Goal: Task Accomplishment & Management: Use online tool/utility

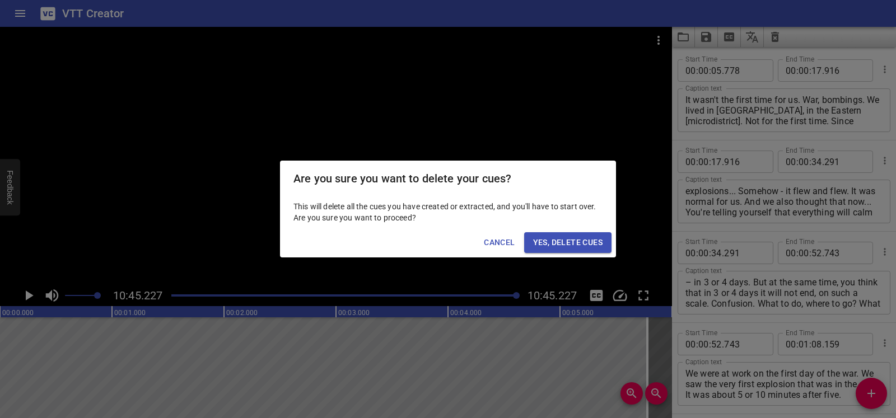
click at [553, 243] on span "Yes, Delete Cues" at bounding box center [567, 243] width 69 height 14
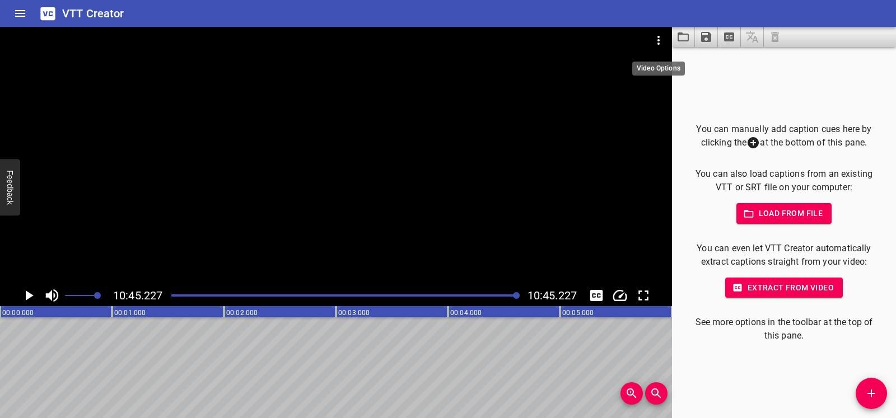
click at [658, 43] on icon "Video Options" at bounding box center [658, 40] width 13 height 13
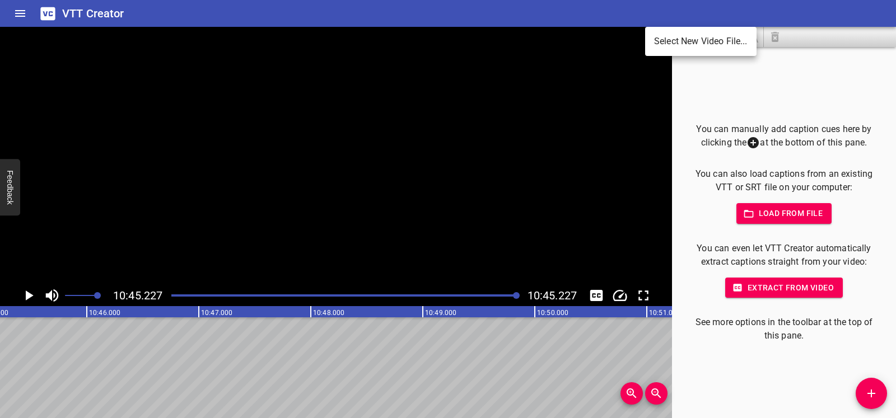
click at [658, 43] on li "Select New Video File..." at bounding box center [700, 41] width 111 height 20
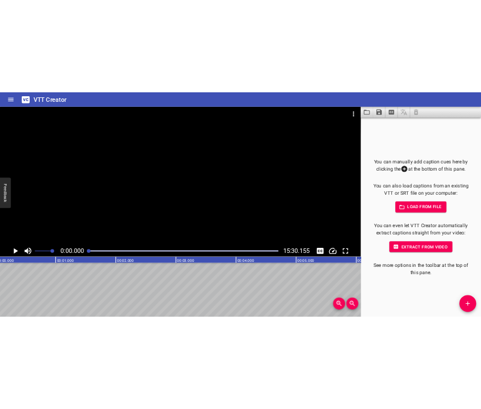
scroll to position [0, 0]
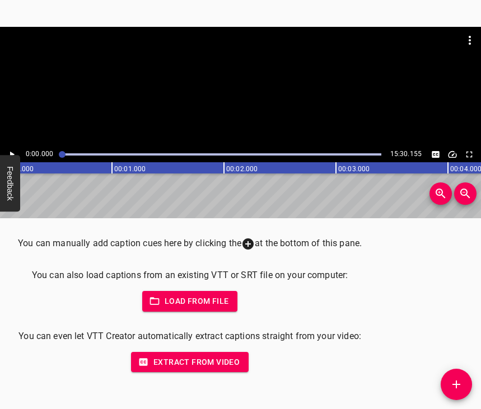
click at [7, 150] on icon "Play/Pause" at bounding box center [12, 155] width 10 height 10
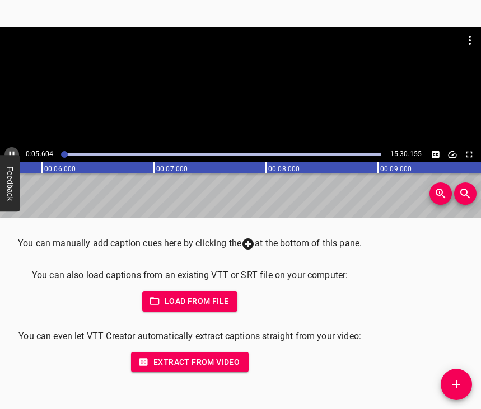
click at [10, 155] on icon "Play/Pause" at bounding box center [12, 154] width 5 height 6
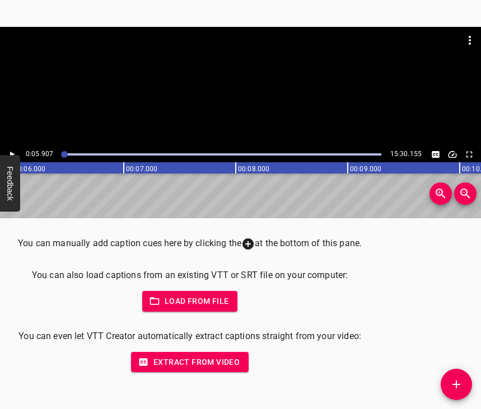
scroll to position [0, 662]
click at [451, 384] on icon "Add Cue" at bounding box center [456, 384] width 13 height 13
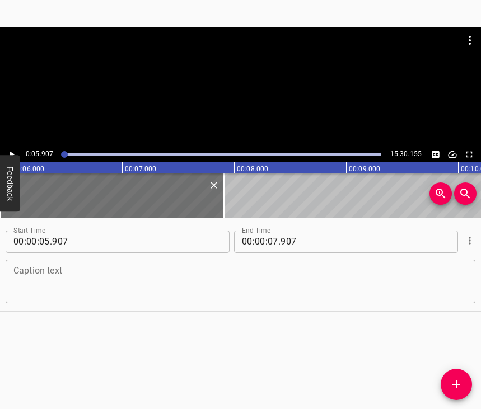
click at [74, 280] on textarea at bounding box center [240, 282] width 454 height 32
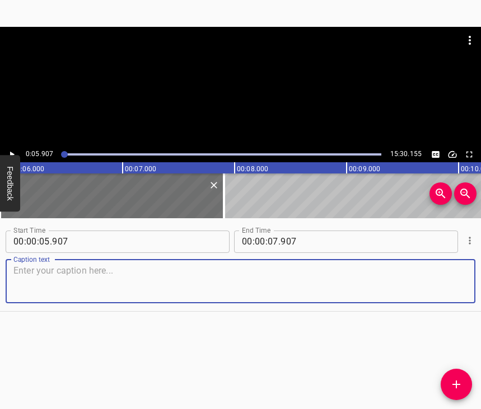
paste textarea "I was born, grew up and lived on the left bank, so I heard the whole thing. 201…"
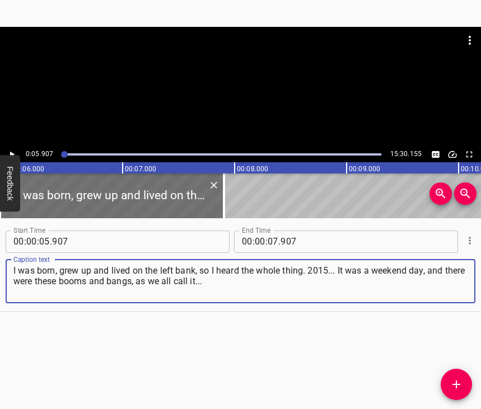
type textarea "I was born, grew up and lived on the left bank, so I heard the whole thing. 201…"
click at [14, 153] on icon "Play/Pause" at bounding box center [12, 155] width 10 height 10
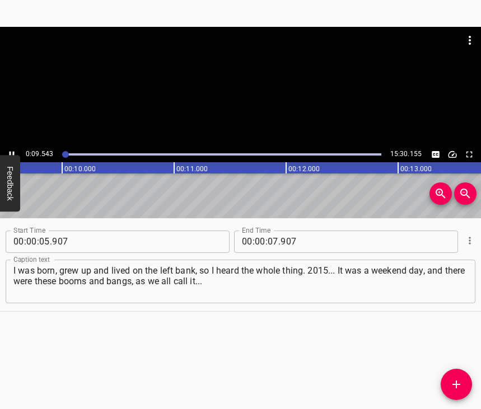
scroll to position [0, 1060]
click at [12, 150] on icon "Play/Pause" at bounding box center [12, 155] width 10 height 10
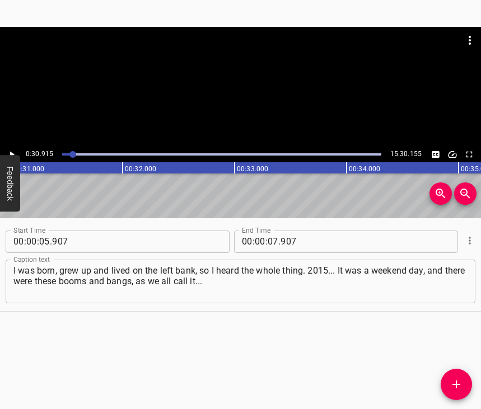
scroll to position [0, 3463]
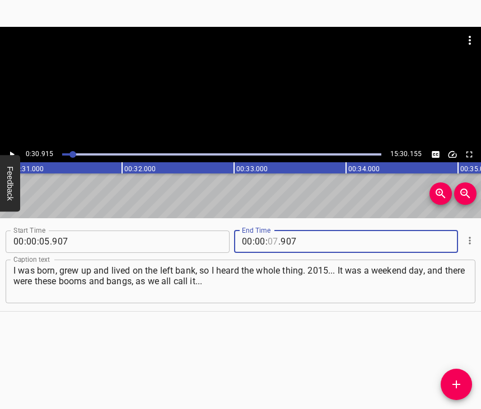
click at [268, 234] on input "number" at bounding box center [273, 242] width 11 height 22
type input "30"
type input "915"
click at [465, 388] on span "Add Cue" at bounding box center [456, 384] width 31 height 13
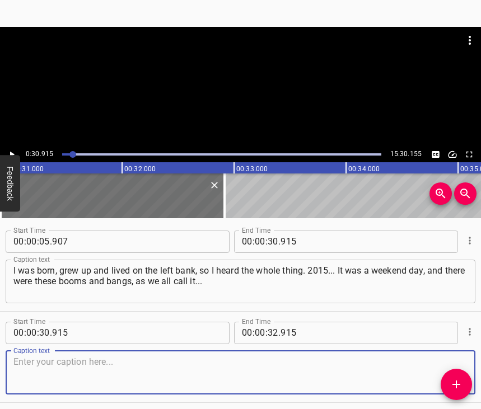
scroll to position [63, 0]
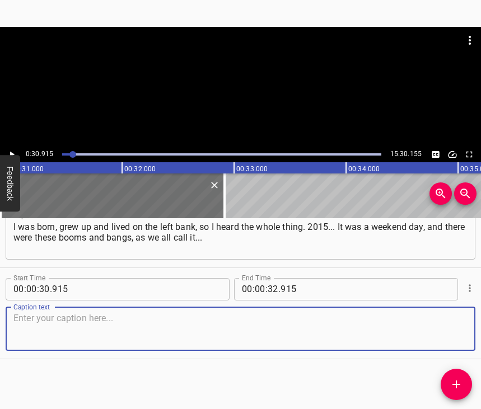
click at [439, 319] on textarea at bounding box center [240, 329] width 454 height 32
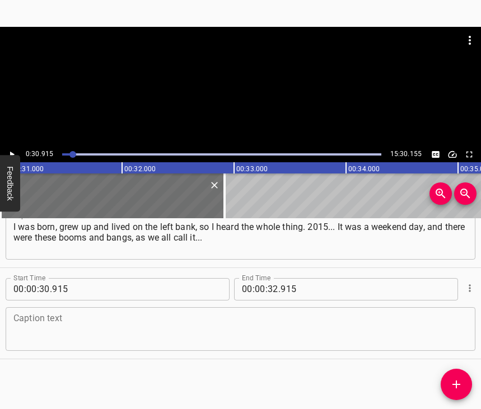
click at [68, 328] on textarea at bounding box center [240, 329] width 454 height 32
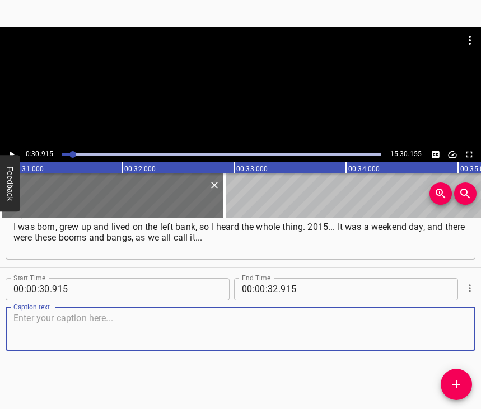
paste textarea "It was all surprising and unusual in general. Nobody expected it. At that momen…"
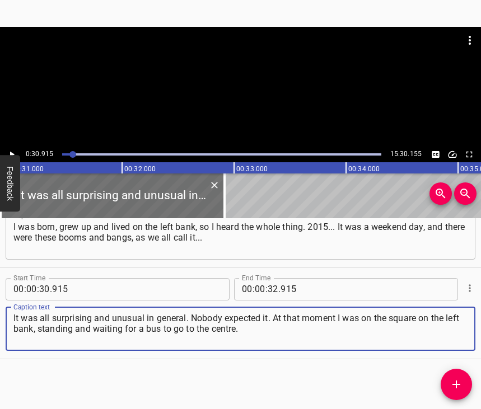
type textarea "It was all surprising and unusual in general. Nobody expected it. At that momen…"
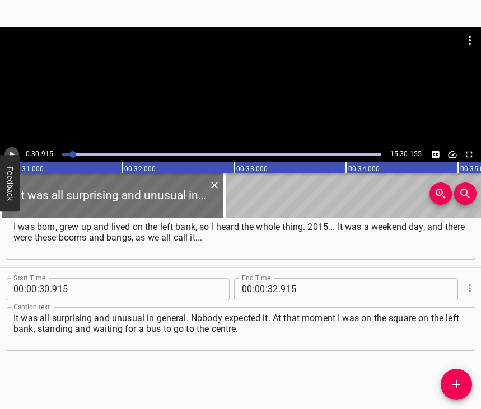
click at [16, 153] on icon "Play/Pause" at bounding box center [12, 155] width 10 height 10
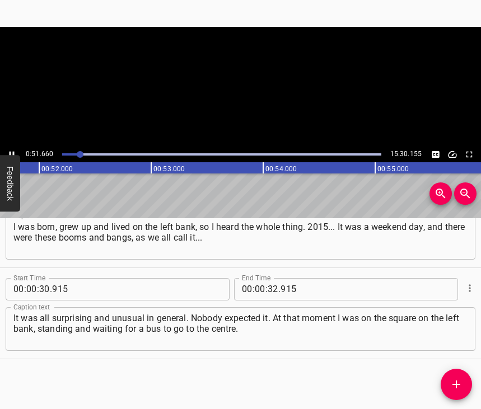
click at [14, 151] on icon "Play/Pause" at bounding box center [12, 155] width 10 height 10
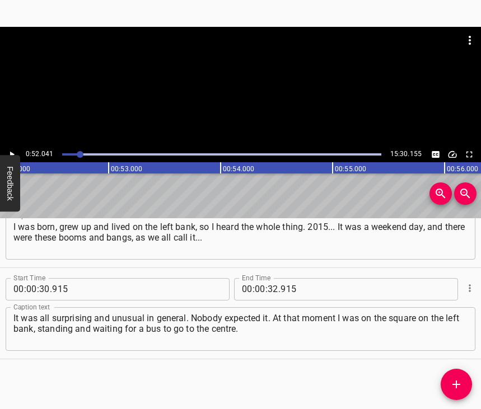
scroll to position [0, 5830]
click at [268, 278] on input "number" at bounding box center [273, 289] width 11 height 22
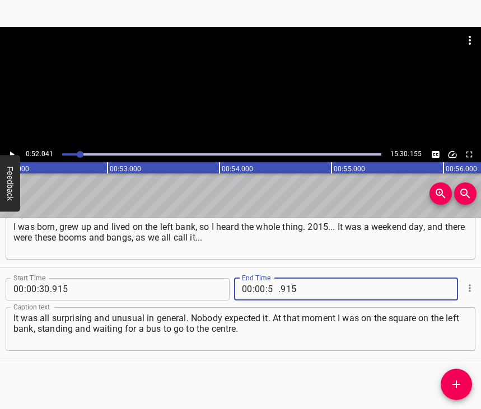
type input "52"
type input "041"
click at [460, 387] on icon "Add Cue" at bounding box center [456, 384] width 13 height 13
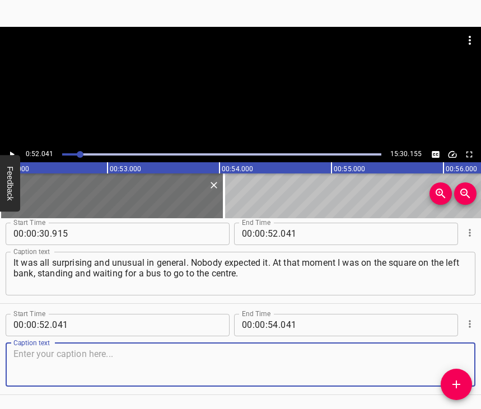
scroll to position [164, 0]
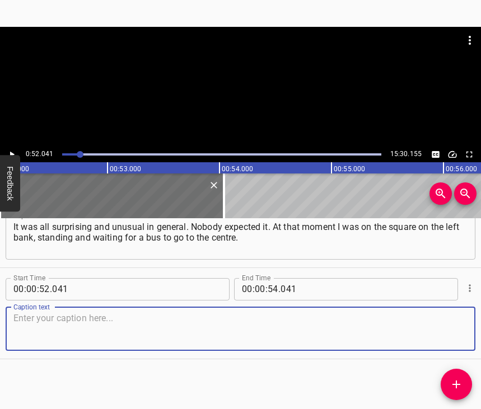
click at [446, 328] on textarea at bounding box center [240, 329] width 454 height 32
click at [77, 319] on textarea at bounding box center [240, 329] width 454 height 32
paste textarea "I saw smoke and something exploding over there. I saw something like that. Peop…"
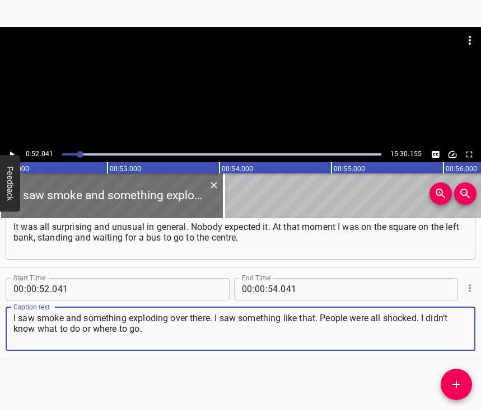
type textarea "I saw smoke and something exploding over there. I saw something like that. Peop…"
click at [14, 151] on icon "Play/Pause" at bounding box center [12, 155] width 10 height 10
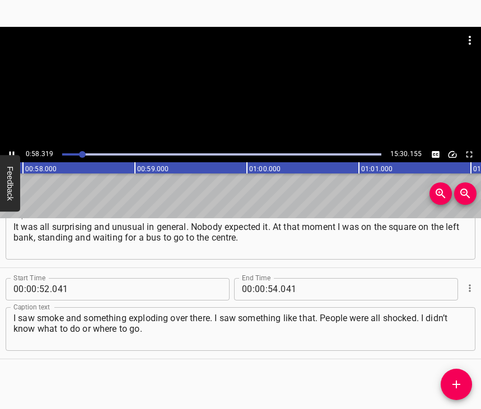
scroll to position [0, 6501]
click at [10, 152] on icon "Play/Pause" at bounding box center [12, 154] width 5 height 6
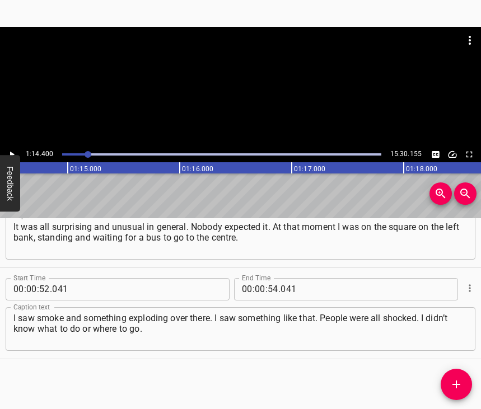
scroll to position [0, 8335]
click at [266, 280] on span ":" at bounding box center [267, 289] width 2 height 22
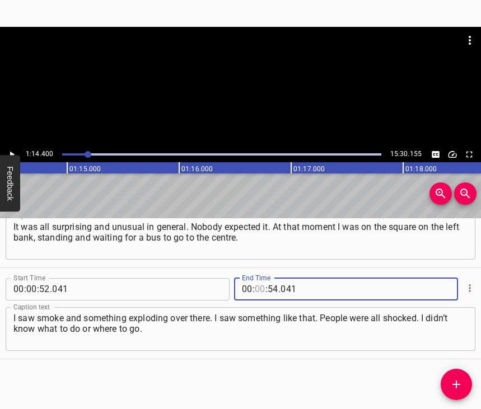
click at [255, 285] on input "number" at bounding box center [260, 289] width 11 height 22
type input "01"
type input "14"
type input "400"
click at [454, 382] on icon "Add Cue" at bounding box center [456, 384] width 13 height 13
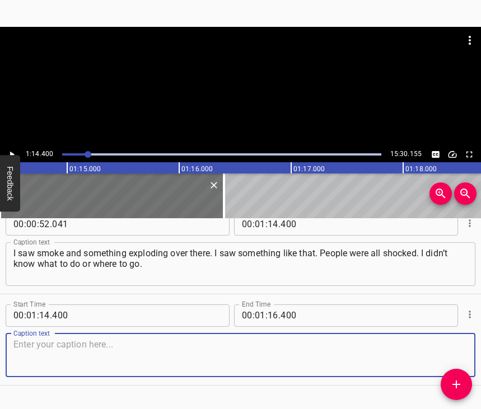
scroll to position [265, 0]
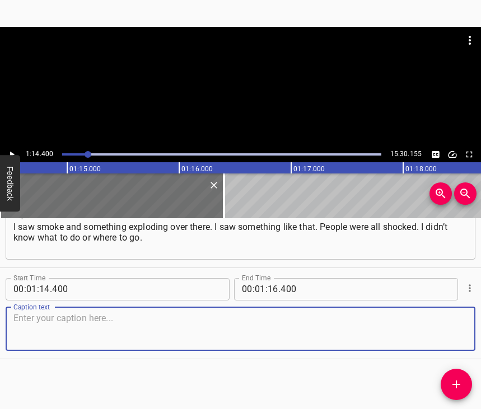
click at [446, 318] on textarea at bounding box center [240, 329] width 454 height 32
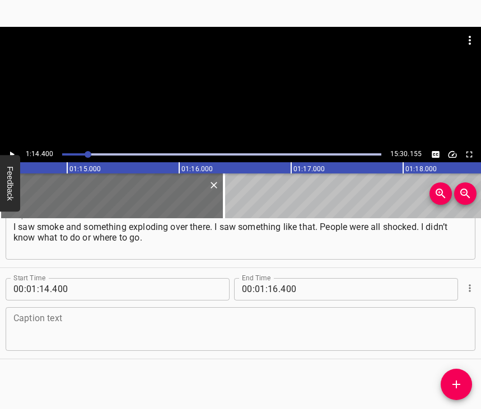
click at [77, 313] on textarea at bounding box center [240, 329] width 454 height 32
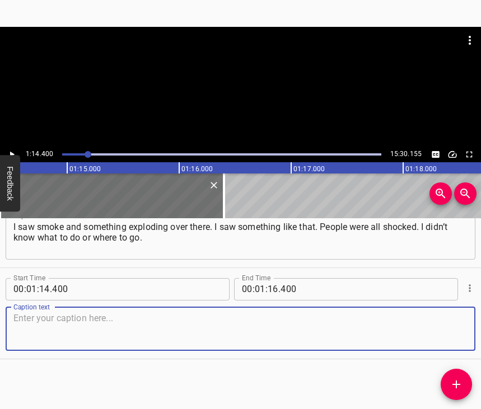
paste textarea "What the hell was that? Then a bus arrived – I don’t remember what brand, and t…"
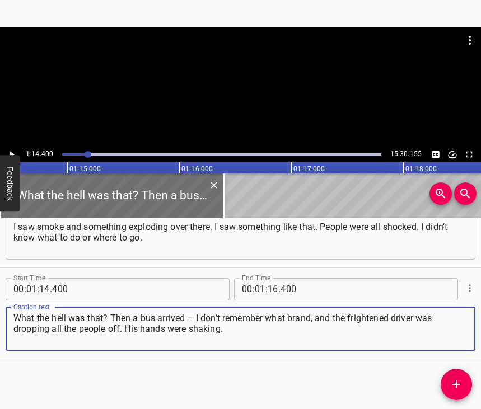
type textarea "What the hell was that? Then a bus arrived – I don’t remember what brand, and t…"
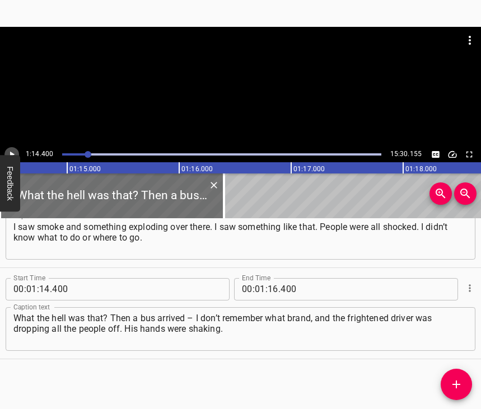
click at [12, 150] on icon "Play/Pause" at bounding box center [12, 155] width 10 height 10
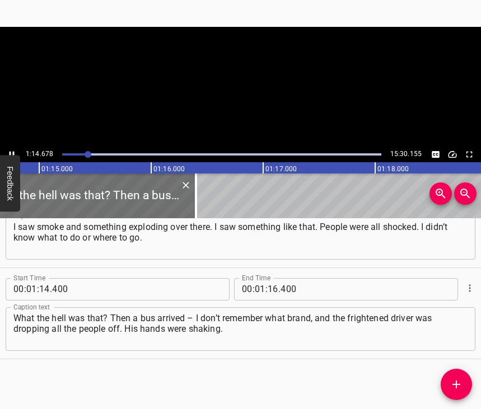
scroll to position [0, 8365]
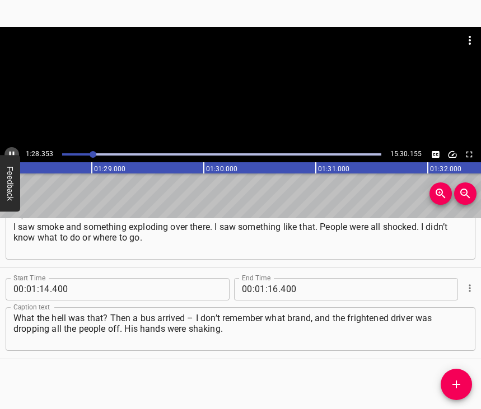
click at [12, 151] on icon "Play/Pause" at bounding box center [12, 155] width 10 height 10
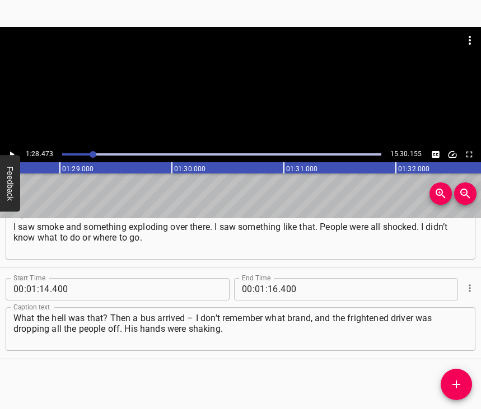
scroll to position [0, 9911]
click at [270, 281] on input "number" at bounding box center [273, 289] width 11 height 22
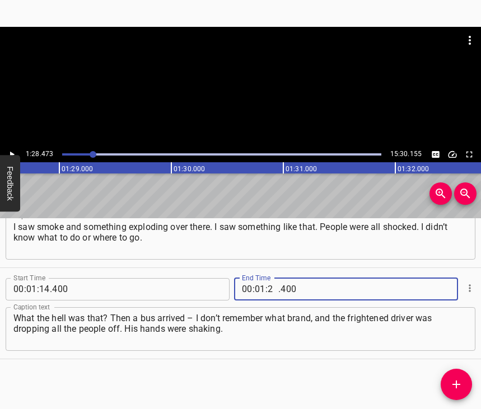
type input "28"
type input "473"
click at [449, 383] on span "Add Cue" at bounding box center [456, 384] width 31 height 13
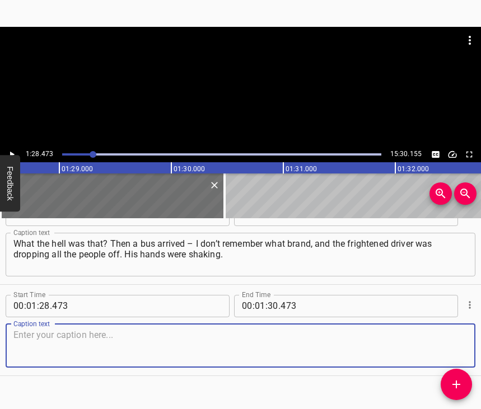
scroll to position [366, 0]
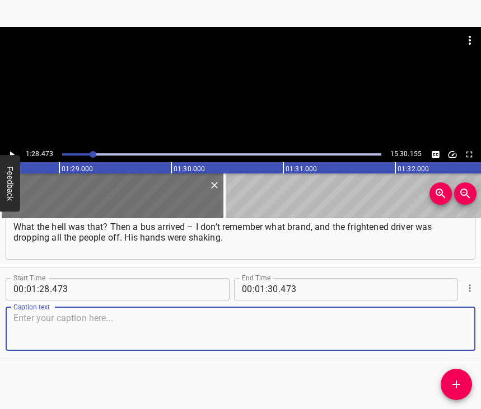
click at [454, 330] on textarea at bounding box center [240, 329] width 454 height 32
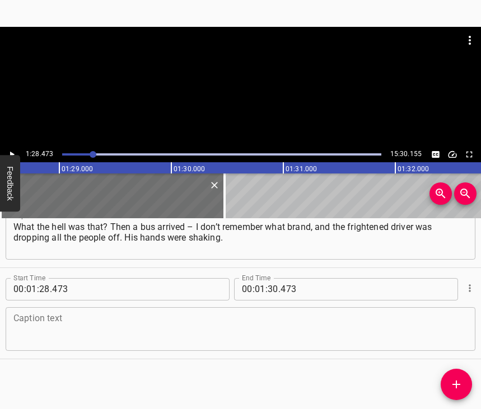
click at [42, 327] on textarea at bounding box center [240, 329] width 454 height 32
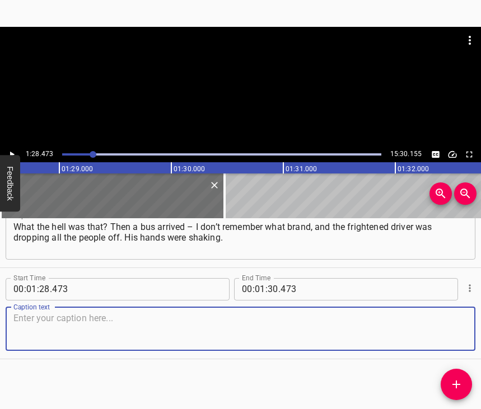
paste textarea "He was sitting in his workplace, behind the wheel, and his hands were shaking. …"
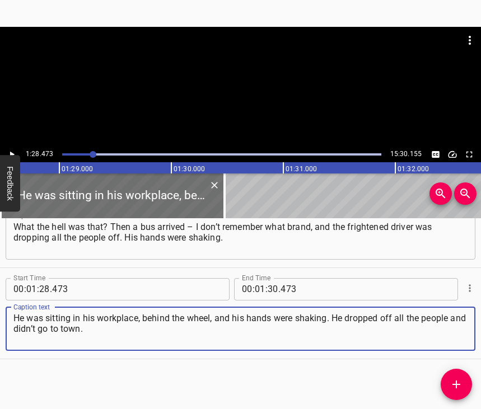
type textarea "He was sitting in his workplace, behind the wheel, and his hands were shaking. …"
click at [10, 151] on icon "Play/Pause" at bounding box center [12, 155] width 10 height 10
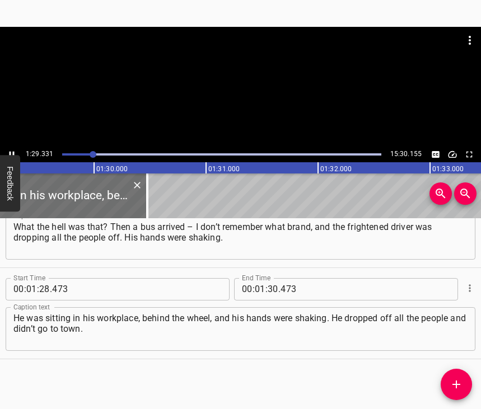
scroll to position [0, 9998]
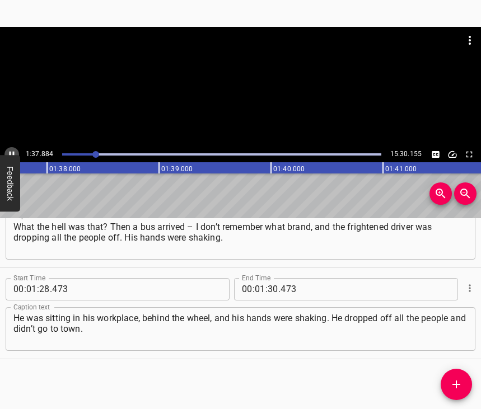
click at [11, 149] on button "Play/Pause" at bounding box center [11, 154] width 15 height 15
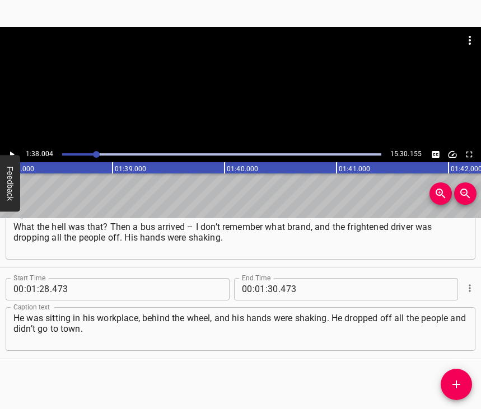
scroll to position [0, 10979]
click at [269, 278] on input "number" at bounding box center [273, 289] width 11 height 22
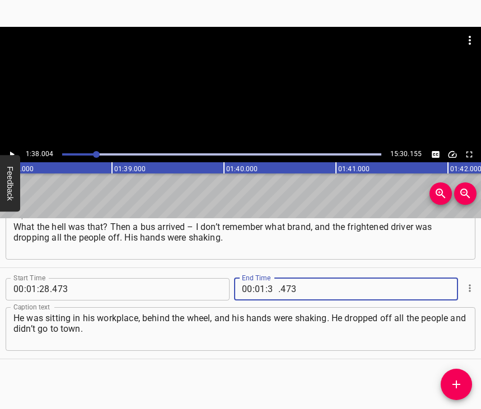
type input "38"
type input "004"
click at [448, 385] on span "Add Cue" at bounding box center [456, 384] width 31 height 13
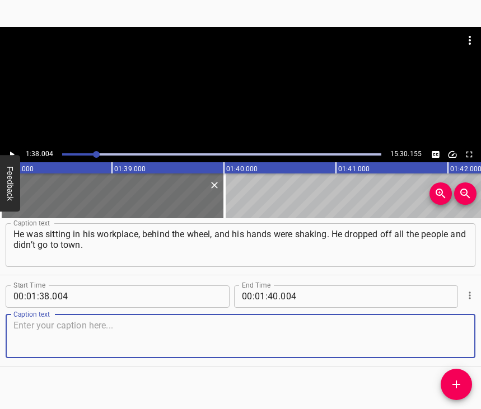
scroll to position [467, 0]
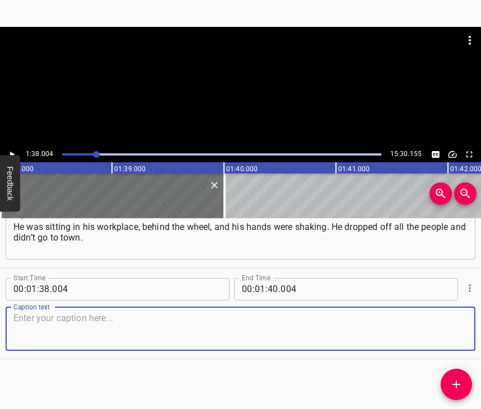
click at [451, 324] on textarea at bounding box center [240, 329] width 454 height 32
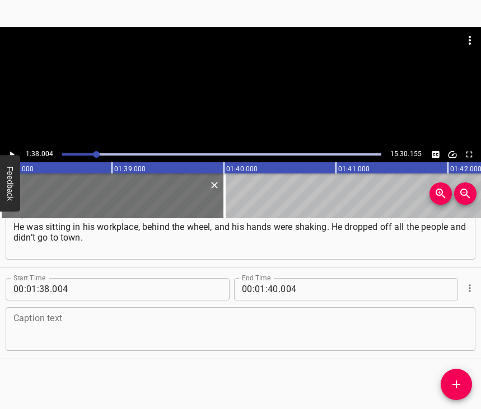
click at [229, 316] on textarea at bounding box center [240, 329] width 454 height 32
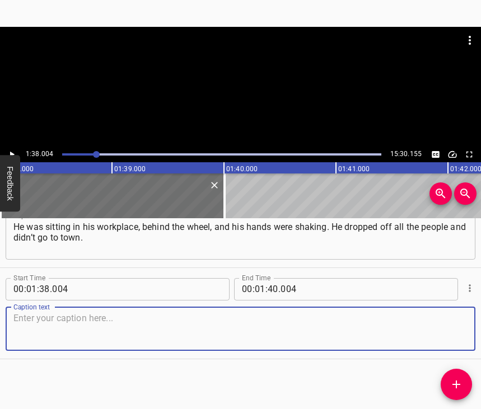
paste textarea "He said: “I’m sorry, I can’t in this condition.” Everyone at the bus stop, espe…"
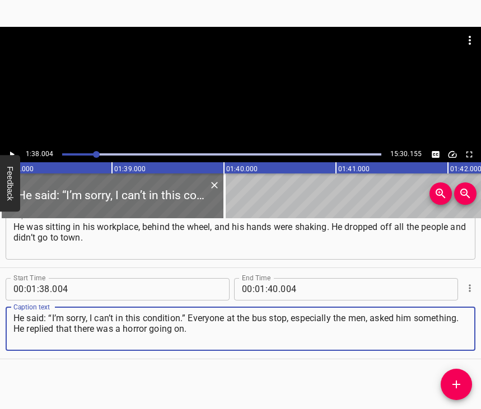
type textarea "He said: “I’m sorry, I can’t in this condition.” Everyone at the bus stop, espe…"
click at [15, 152] on icon "Play/Pause" at bounding box center [12, 155] width 10 height 10
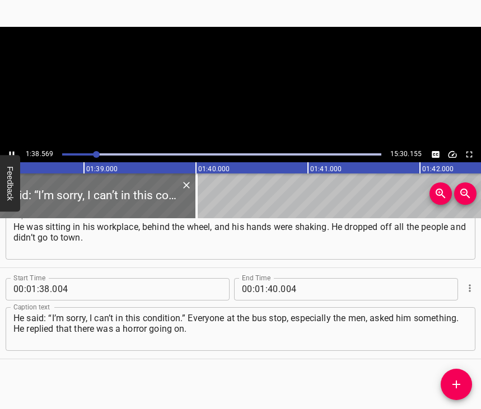
scroll to position [0, 11009]
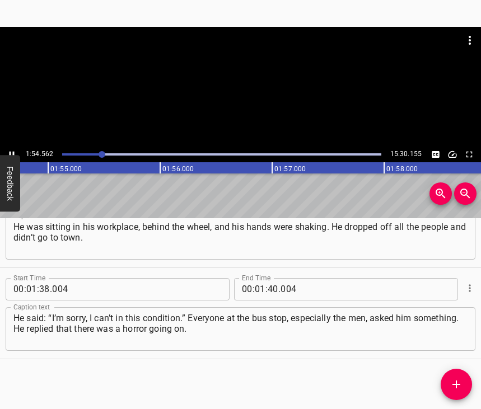
click at [8, 154] on icon "Play/Pause" at bounding box center [12, 155] width 10 height 10
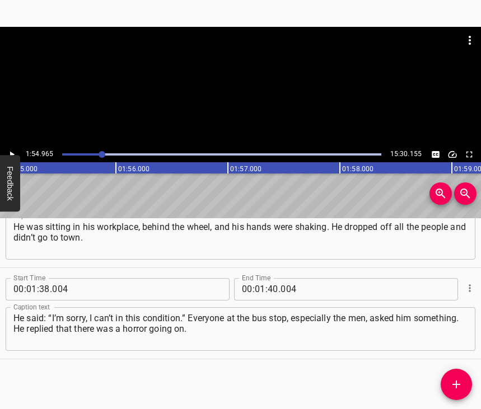
click at [8, 154] on icon "Play/Pause" at bounding box center [12, 155] width 10 height 10
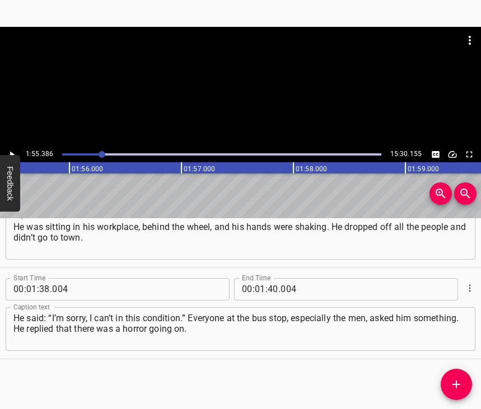
scroll to position [0, 12927]
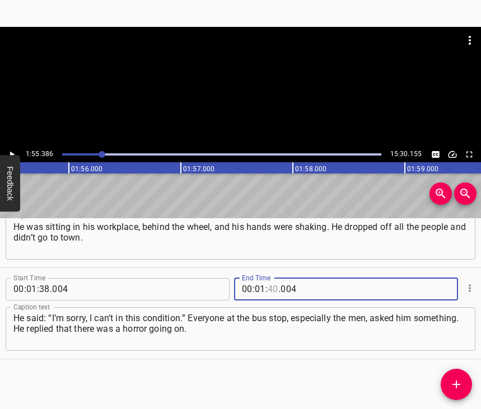
click at [269, 278] on input "number" at bounding box center [273, 289] width 11 height 22
type input "55"
type input "386"
click at [453, 389] on icon "Add Cue" at bounding box center [456, 384] width 13 height 13
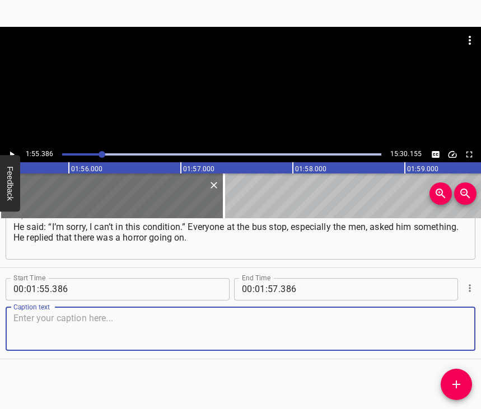
scroll to position [567, 0]
click at [448, 330] on textarea at bounding box center [240, 329] width 454 height 32
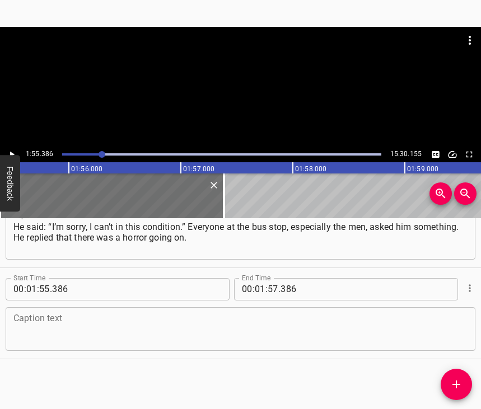
click at [44, 324] on textarea at bounding box center [240, 329] width 454 height 32
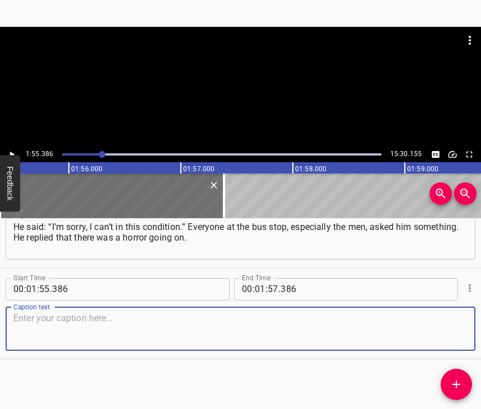
paste textarea "They were on their way and he was taking people out virtually. He drove along t…"
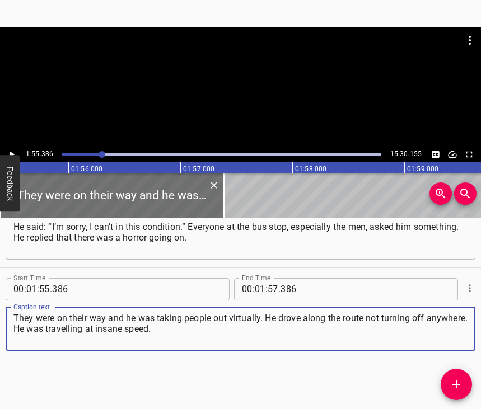
type textarea "They were on their way and he was taking people out virtually. He drove along t…"
click at [13, 152] on icon "Play/Pause" at bounding box center [12, 155] width 10 height 10
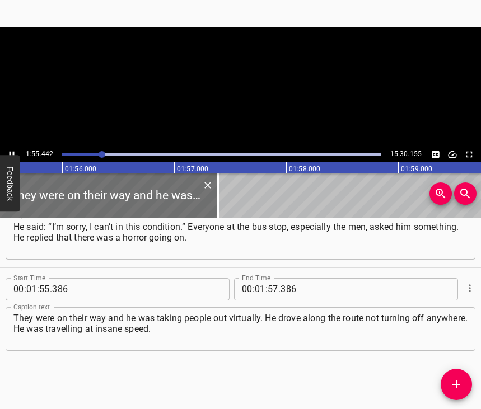
scroll to position [0, 12933]
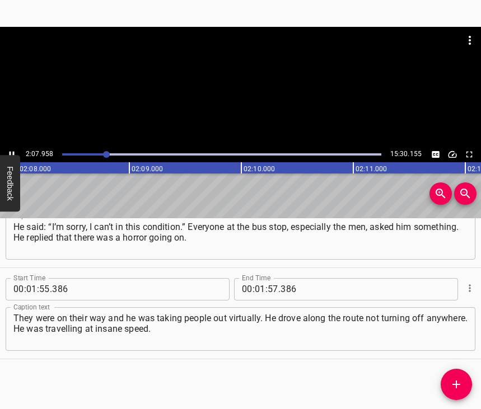
click at [11, 155] on icon "Play/Pause" at bounding box center [12, 154] width 5 height 6
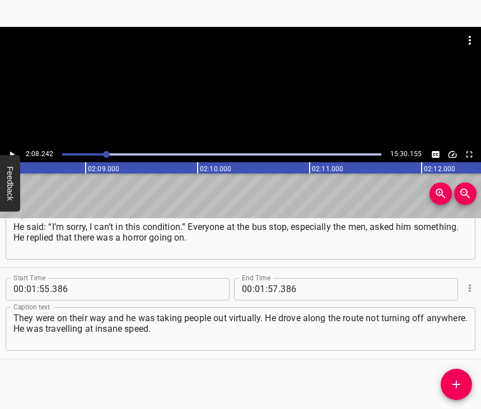
scroll to position [0, 14367]
click at [255, 281] on input "number" at bounding box center [260, 289] width 11 height 22
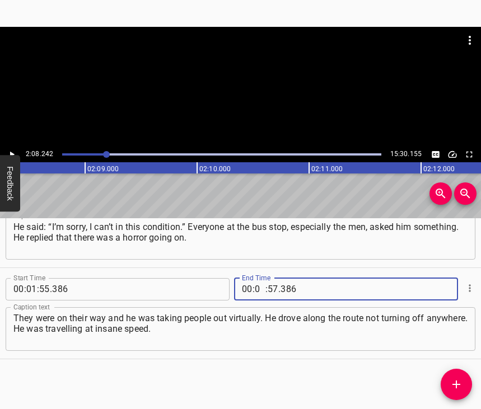
type input "02"
type input "08"
type input "242"
click at [454, 385] on icon "Add Cue" at bounding box center [457, 385] width 8 height 8
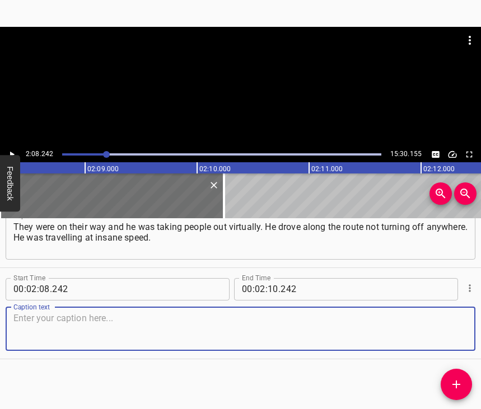
scroll to position [668, 0]
drag, startPoint x: 447, startPoint y: 337, endPoint x: 469, endPoint y: 322, distance: 27.0
click at [449, 334] on textarea at bounding box center [240, 329] width 454 height 32
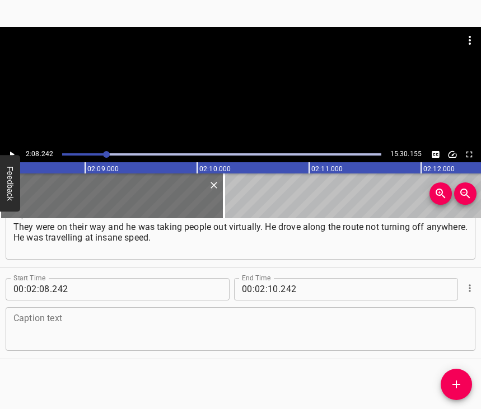
click at [86, 313] on textarea at bounding box center [240, 329] width 454 height 32
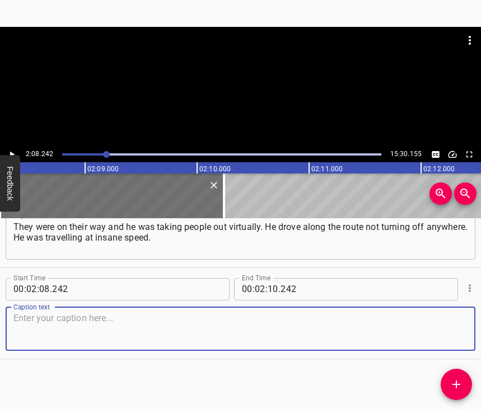
paste textarea "They were coming out of there. The bus was intact, just the people were all sca…"
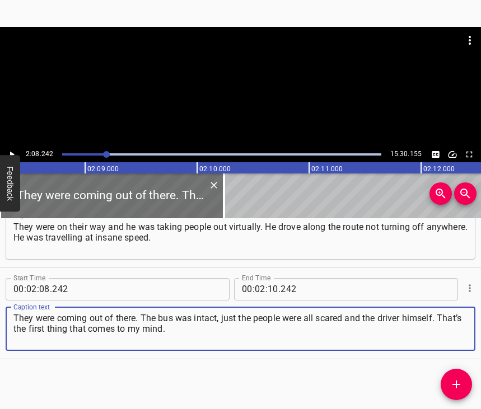
type textarea "They were coming out of there. The bus was intact, just the people were all sca…"
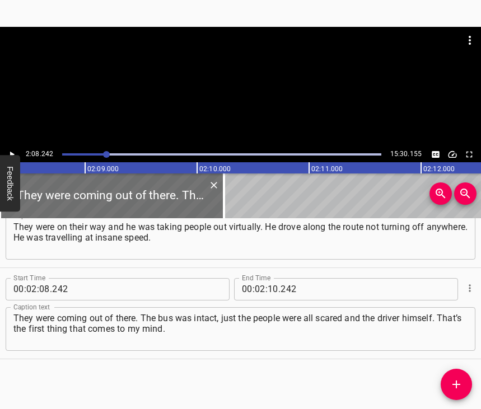
click at [13, 151] on icon "Play/Pause" at bounding box center [12, 155] width 10 height 10
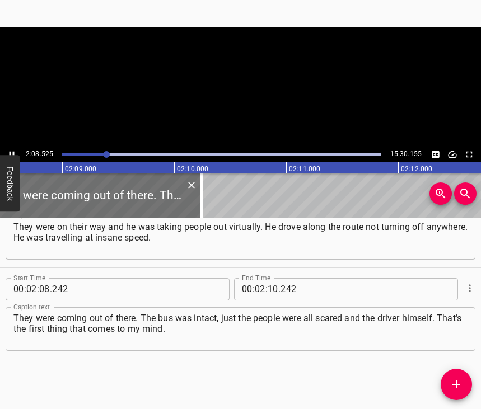
scroll to position [0, 14392]
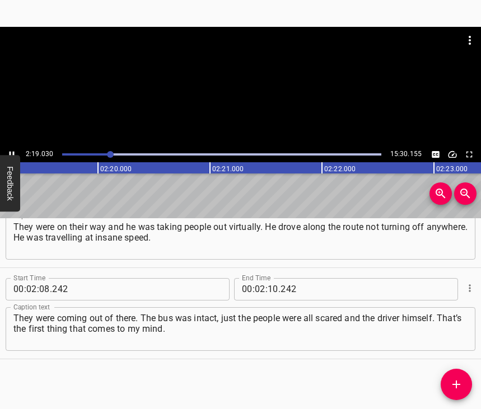
click at [11, 151] on icon "Play/Pause" at bounding box center [12, 155] width 10 height 10
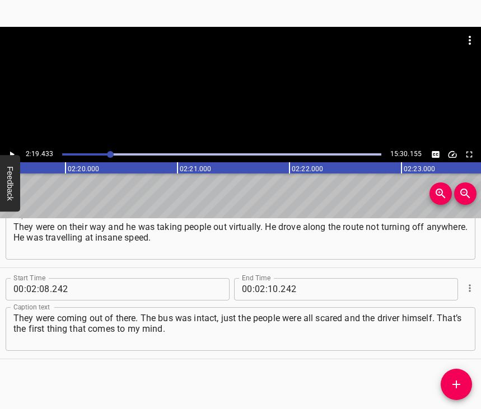
scroll to position [0, 15620]
click at [268, 278] on input "number" at bounding box center [273, 289] width 11 height 22
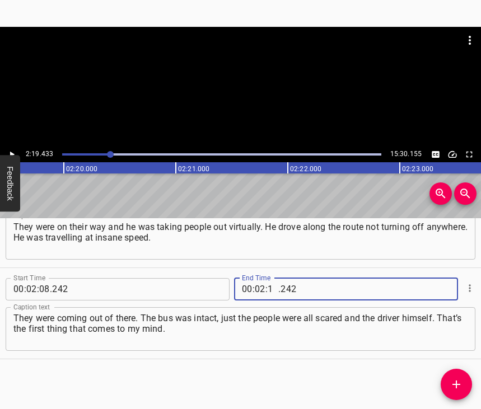
type input "19"
type input "433"
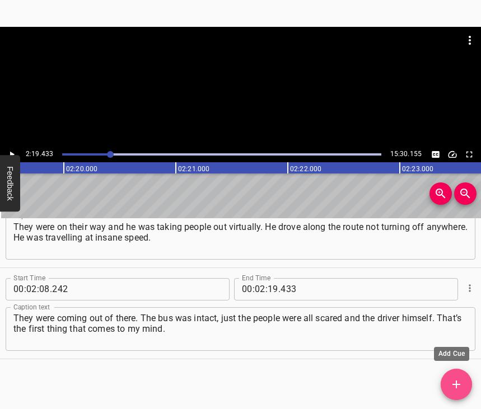
click at [457, 380] on icon "Add Cue" at bounding box center [456, 384] width 13 height 13
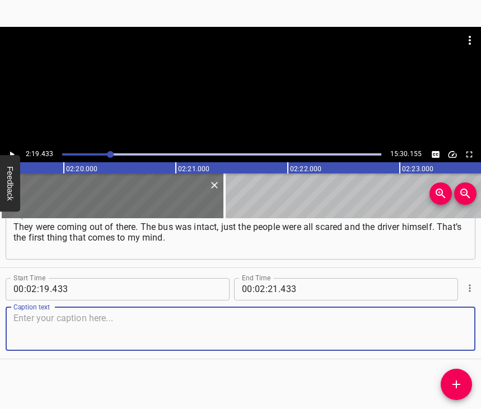
scroll to position [769, 0]
click at [441, 329] on textarea at bounding box center [240, 329] width 454 height 32
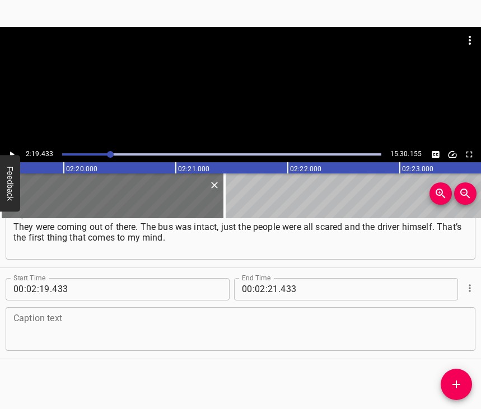
click at [45, 325] on textarea at bounding box center [240, 329] width 454 height 32
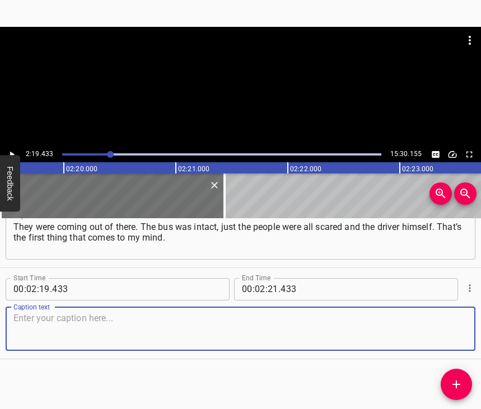
paste textarea "It was the day Skhidnyi was shelled. When this all started in [DATE], a lot of …"
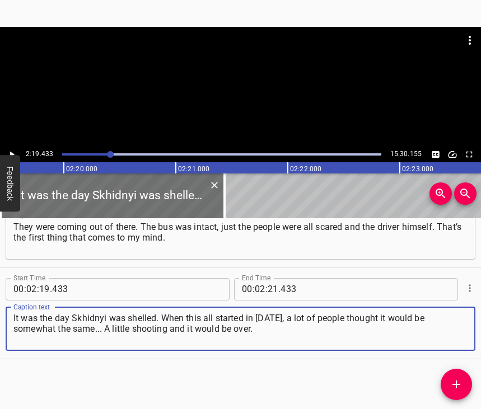
type textarea "It was the day Skhidnyi was shelled. When this all started in [DATE], a lot of …"
click at [7, 154] on icon "Play/Pause" at bounding box center [12, 155] width 10 height 10
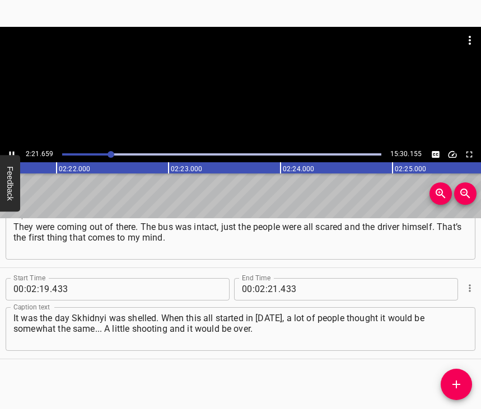
scroll to position [0, 15865]
click at [13, 150] on icon "Play/Pause" at bounding box center [12, 155] width 10 height 10
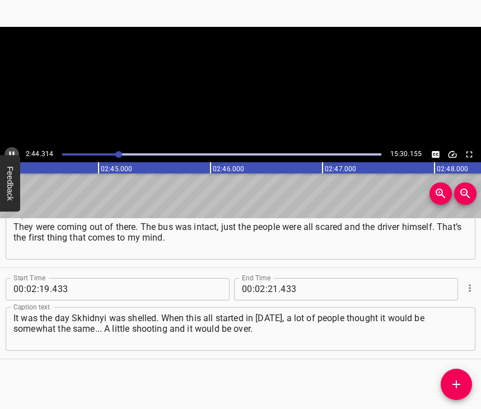
click at [13, 150] on icon "Play/Pause" at bounding box center [12, 155] width 10 height 10
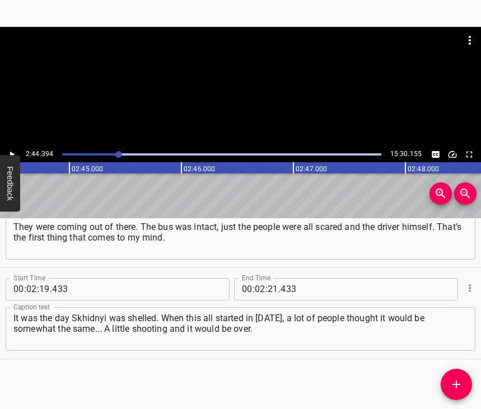
scroll to position [0, 18417]
click at [268, 278] on input "number" at bounding box center [273, 289] width 11 height 22
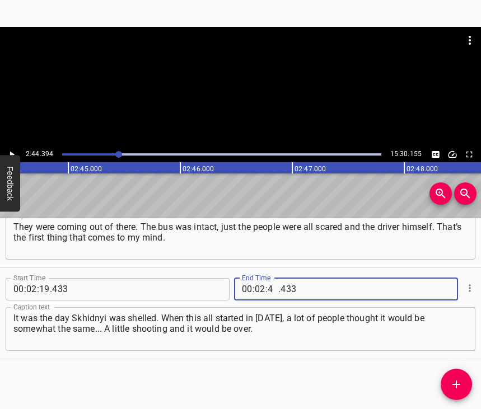
type input "44"
type input "394"
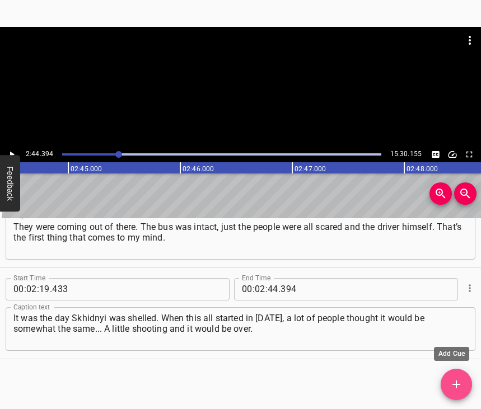
click at [448, 387] on span "Add Cue" at bounding box center [456, 384] width 31 height 13
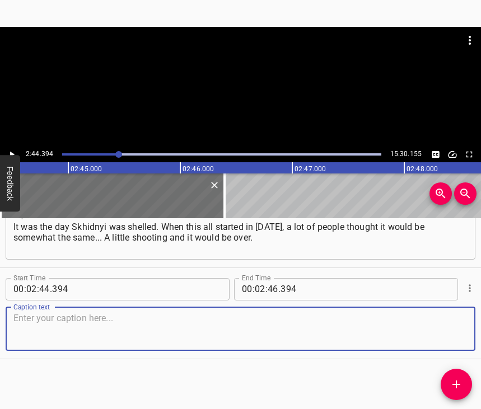
scroll to position [870, 0]
click at [440, 323] on textarea at bounding box center [240, 329] width 454 height 32
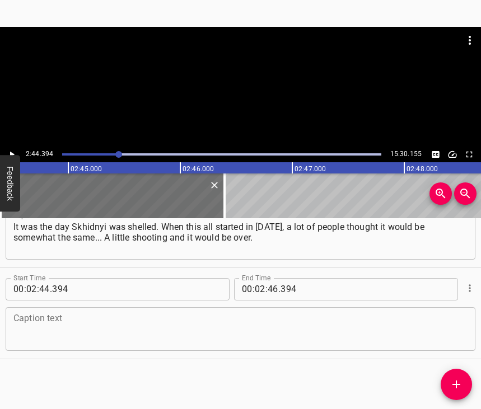
click at [32, 330] on textarea at bounding box center [240, 329] width 454 height 32
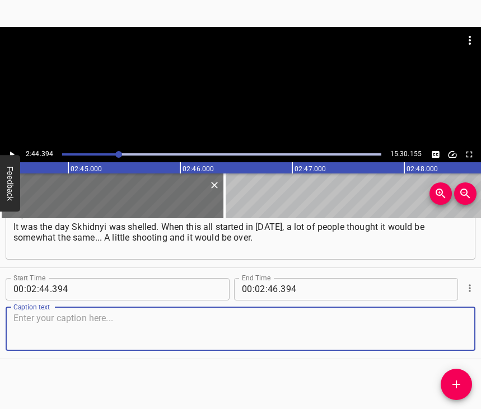
paste textarea "It was the morning before, 5 o’clock or even 04:50, I don’t remember exactly. I…"
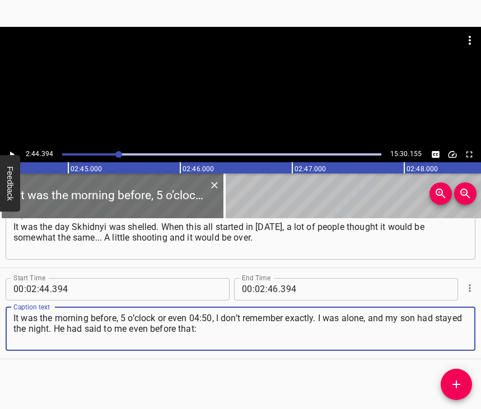
type textarea "It was the morning before, 5 o’clock or even 04:50, I don’t remember exactly. I…"
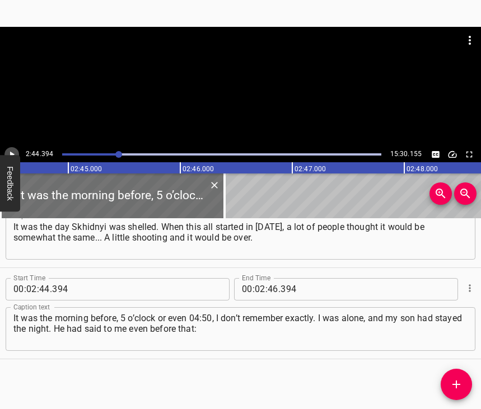
click at [12, 152] on icon "Play/Pause" at bounding box center [12, 155] width 10 height 10
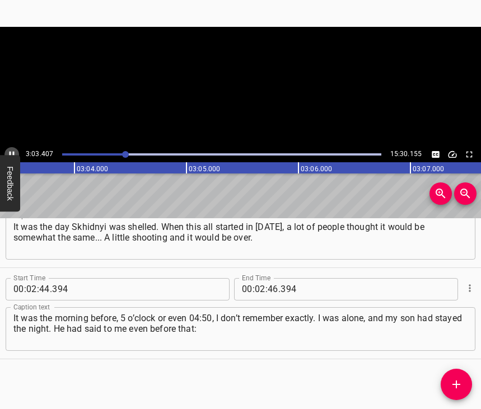
click at [11, 152] on icon "Play/Pause" at bounding box center [12, 155] width 10 height 10
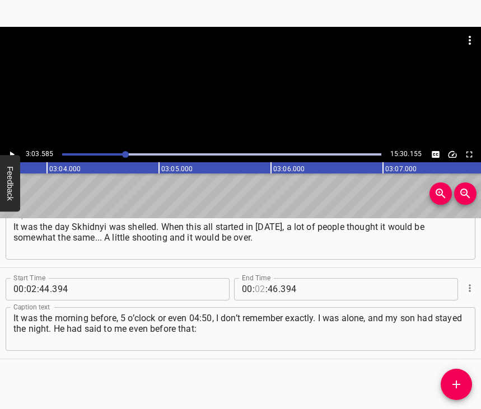
click at [258, 278] on input "number" at bounding box center [260, 289] width 11 height 22
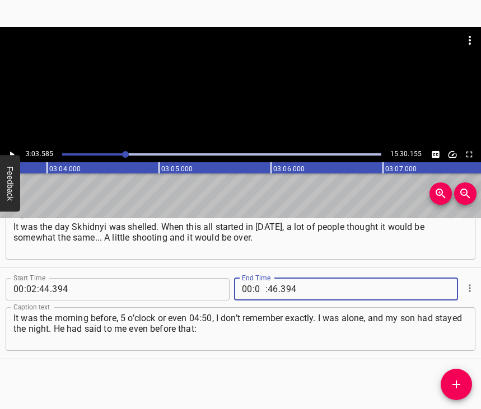
type input "03"
type input "585"
click at [462, 384] on icon "Add Cue" at bounding box center [456, 384] width 13 height 13
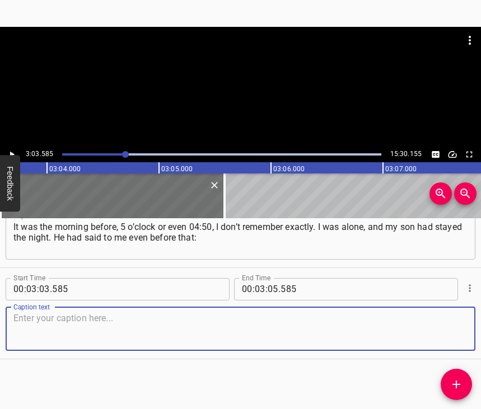
scroll to position [971, 0]
drag, startPoint x: 451, startPoint y: 325, endPoint x: 464, endPoint y: 318, distance: 14.8
click at [451, 324] on textarea at bounding box center [240, 329] width 454 height 32
click at [69, 313] on textarea at bounding box center [240, 329] width 454 height 32
paste textarea "“Mum, pack an emergency suitcase”. But I didn’t believe him, I fought with him,…"
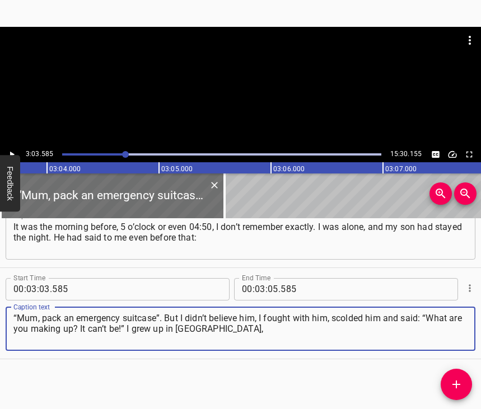
type textarea "“Mum, pack an emergency suitcase”. But I didn’t believe him, I fought with him,…"
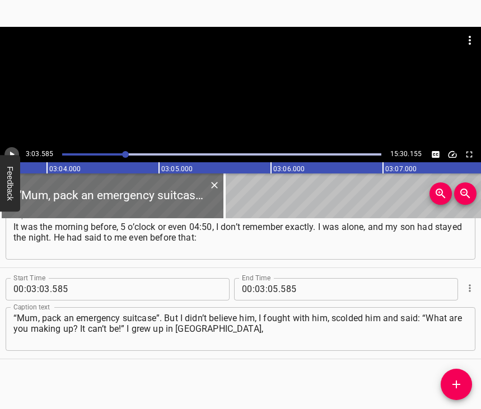
click at [8, 152] on icon "Play/Pause" at bounding box center [12, 155] width 10 height 10
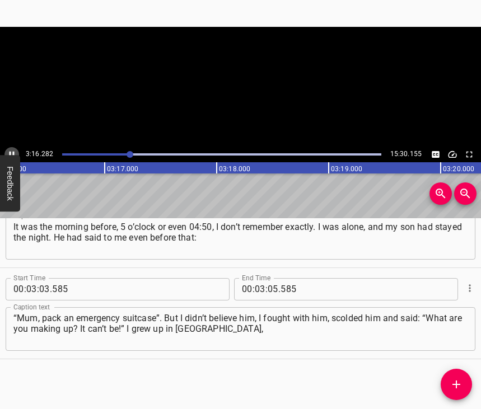
click at [10, 153] on icon "Play/Pause" at bounding box center [12, 154] width 5 height 6
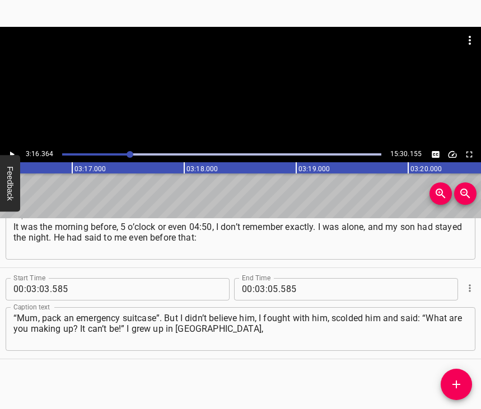
scroll to position [0, 21998]
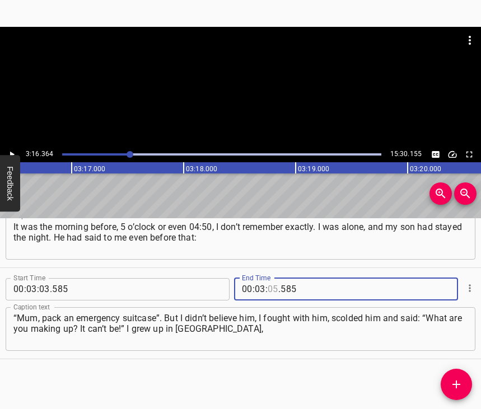
click at [268, 278] on input "number" at bounding box center [273, 289] width 11 height 22
type input "16"
type input "364"
click at [457, 380] on icon "Add Cue" at bounding box center [456, 384] width 13 height 13
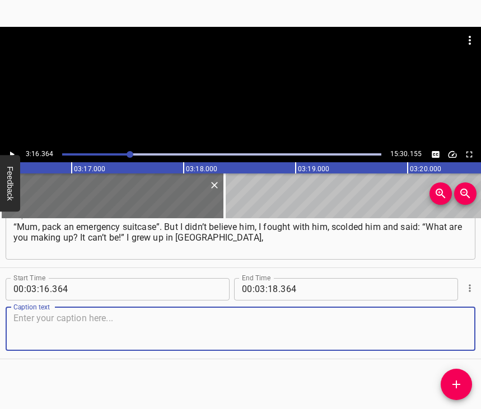
scroll to position [1072, 0]
click at [439, 325] on textarea at bounding box center [240, 329] width 454 height 32
click at [125, 322] on textarea at bounding box center [240, 329] width 454 height 32
paste textarea "and this is the border, very close to [GEOGRAPHIC_DATA]. My brother studied and…"
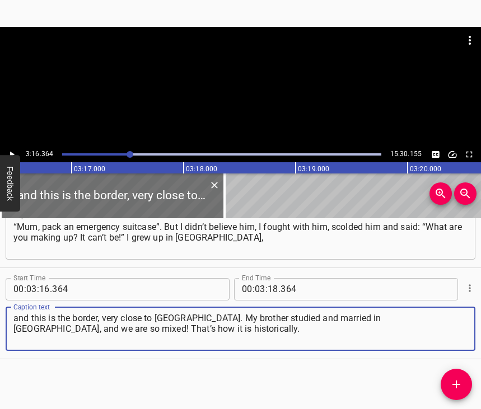
type textarea "and this is the border, very close to [GEOGRAPHIC_DATA]. My brother studied and…"
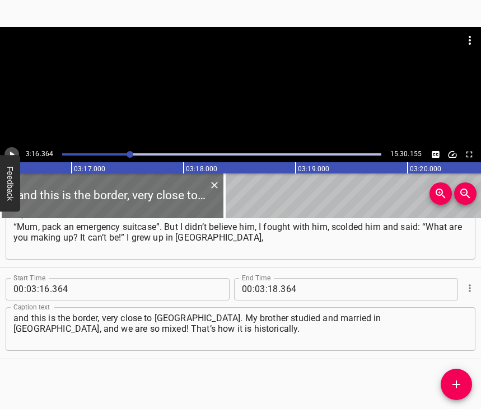
click at [12, 150] on icon "Play/Pause" at bounding box center [12, 155] width 10 height 10
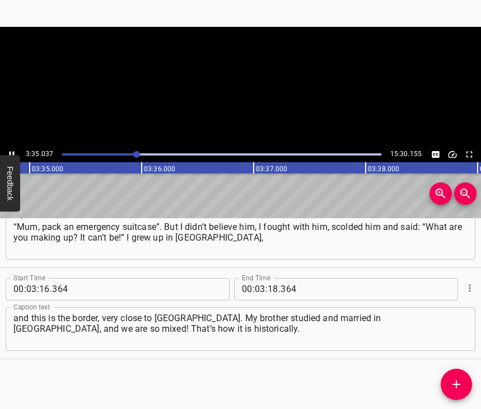
click at [7, 153] on icon "Play/Pause" at bounding box center [12, 155] width 10 height 10
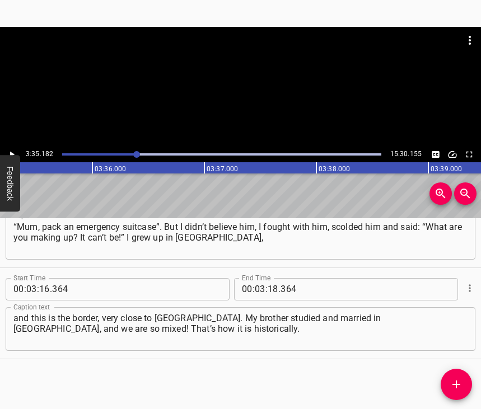
scroll to position [0, 24107]
click at [271, 281] on input "number" at bounding box center [273, 289] width 11 height 22
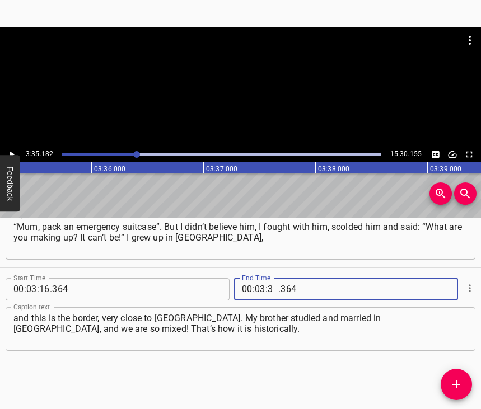
type input "35"
type input "182"
click at [454, 384] on icon "Add Cue" at bounding box center [457, 385] width 8 height 8
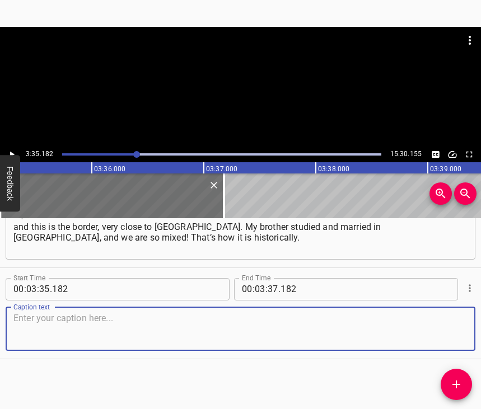
scroll to position [1172, 0]
click at [436, 326] on textarea at bounding box center [240, 329] width 454 height 32
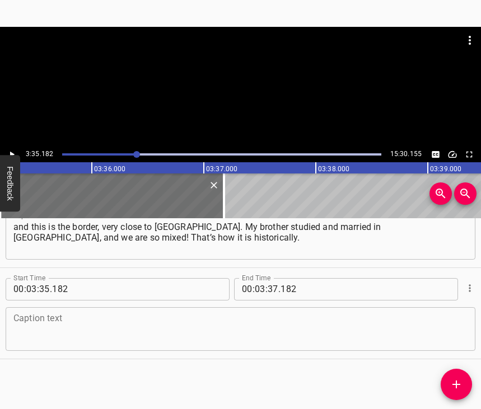
click at [59, 338] on textarea at bounding box center [240, 329] width 454 height 32
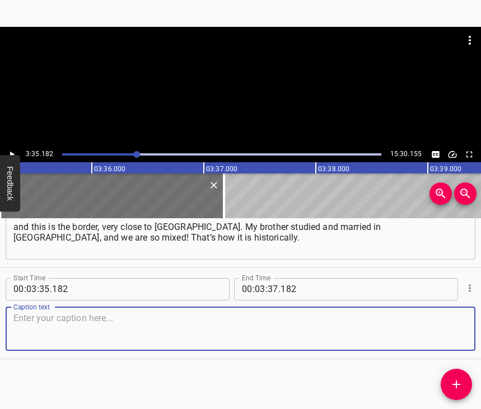
paste textarea "He [son] stopped arguing with me so I wouldn’t be nervous. He just slept at my …"
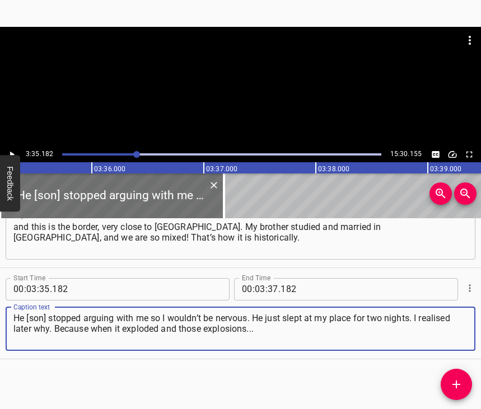
type textarea "He [son] stopped arguing with me so I wouldn’t be nervous. He just slept at my …"
click at [13, 150] on icon "Play/Pause" at bounding box center [12, 155] width 10 height 10
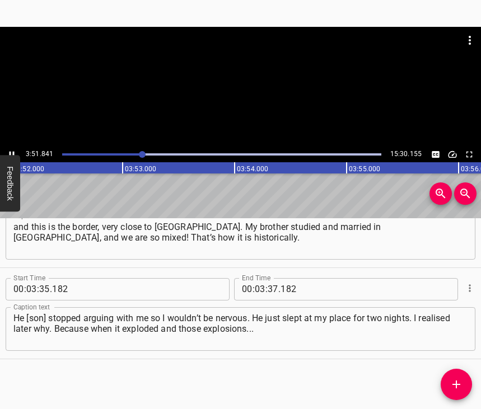
click at [8, 154] on icon "Play/Pause" at bounding box center [12, 155] width 10 height 10
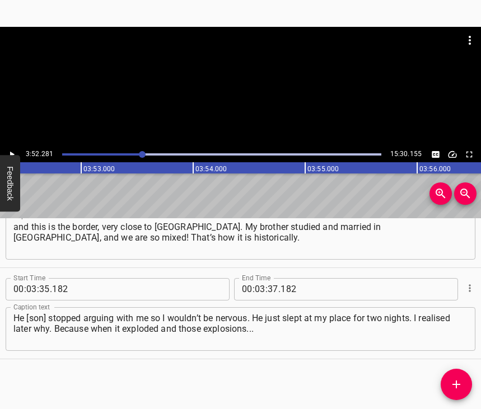
scroll to position [0, 26023]
click at [269, 278] on input "number" at bounding box center [273, 289] width 11 height 22
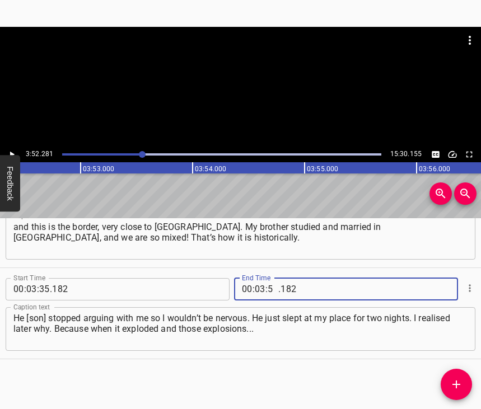
type input "52"
type input "281"
click at [451, 383] on icon "Add Cue" at bounding box center [456, 384] width 13 height 13
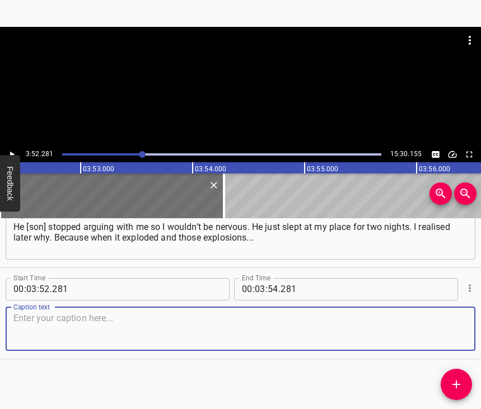
scroll to position [1273, 0]
click at [451, 332] on textarea at bounding box center [240, 329] width 454 height 32
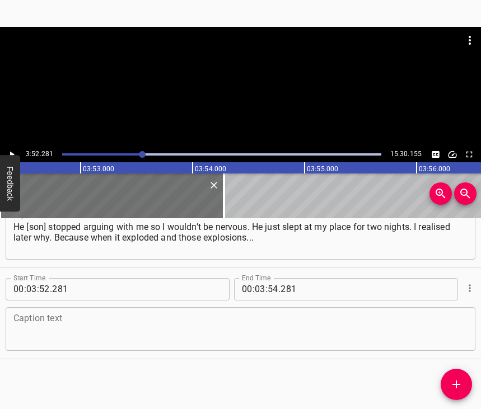
click at [77, 314] on textarea at bounding box center [240, 329] width 454 height 32
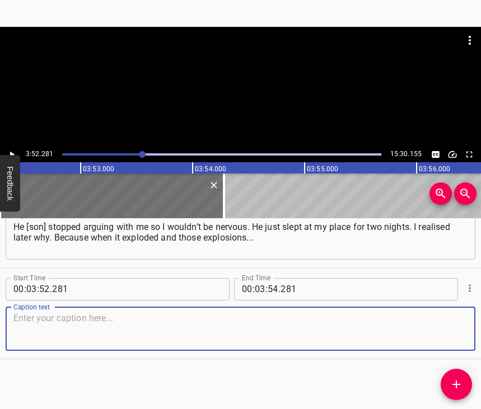
paste textarea "Our yard is old, and there are four houses around it. And in the middle is the …"
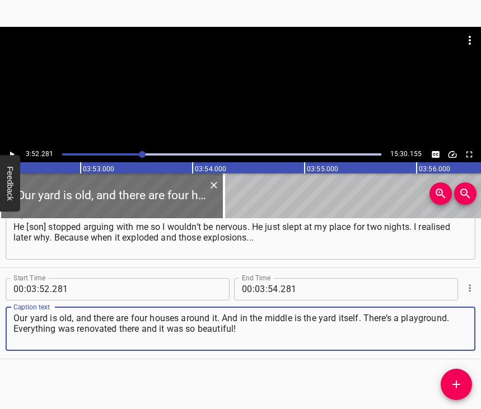
type textarea "Our yard is old, and there are four houses around it. And in the middle is the …"
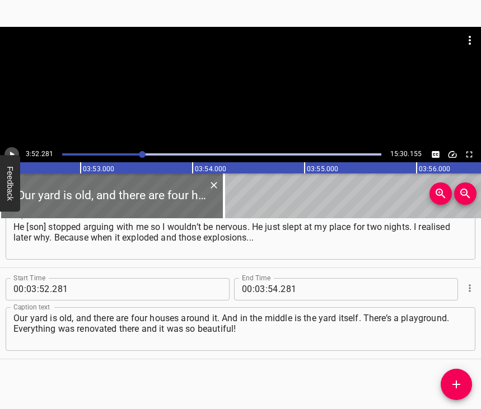
click at [13, 150] on icon "Play/Pause" at bounding box center [12, 155] width 10 height 10
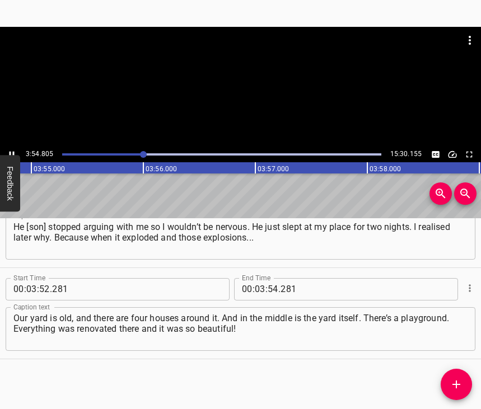
scroll to position [0, 26299]
click at [12, 152] on icon "Play/Pause" at bounding box center [12, 155] width 10 height 10
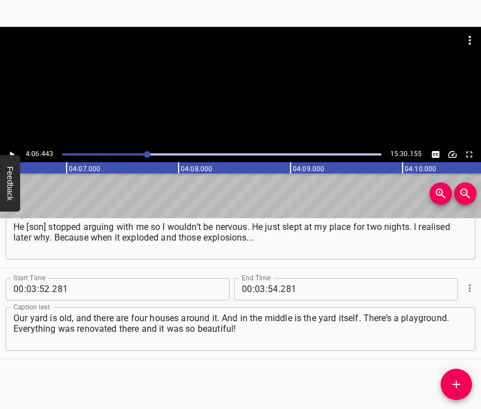
scroll to position [0, 27609]
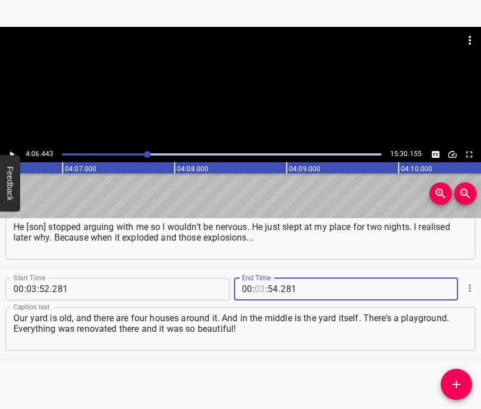
click at [255, 278] on input "number" at bounding box center [260, 289] width 11 height 22
type input "04"
type input "06"
type input "443"
click at [460, 385] on icon "Add Cue" at bounding box center [456, 384] width 13 height 13
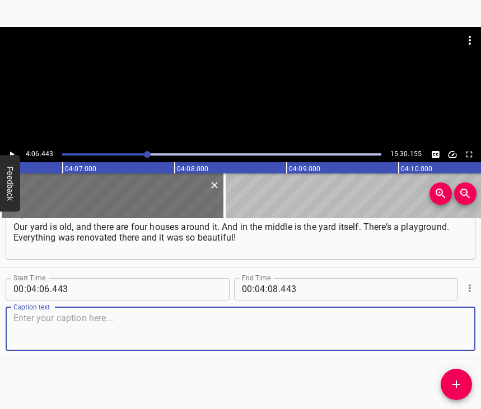
scroll to position [1374, 0]
click at [439, 333] on textarea at bounding box center [240, 329] width 454 height 32
click at [37, 318] on textarea at bounding box center [240, 329] width 454 height 32
paste textarea "And when those explosions sounded, the alarms went off in the cars that were pa…"
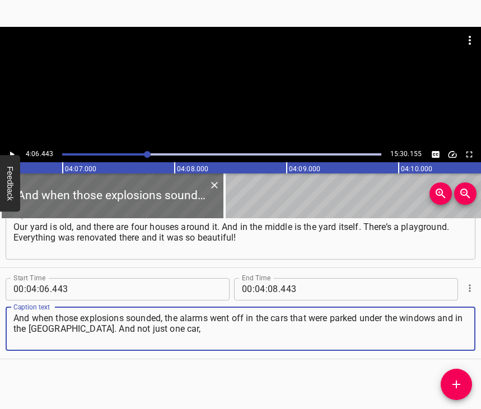
type textarea "And when those explosions sounded, the alarms went off in the cars that were pa…"
click at [11, 151] on icon "Play/Pause" at bounding box center [12, 155] width 10 height 10
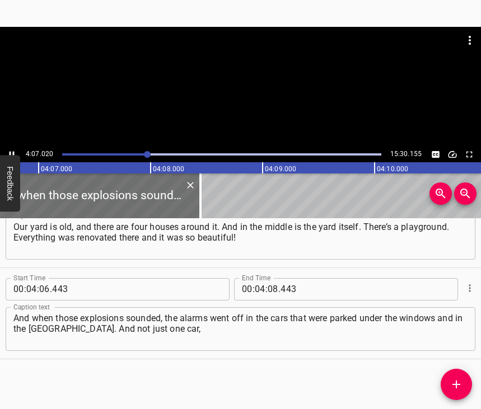
scroll to position [0, 27641]
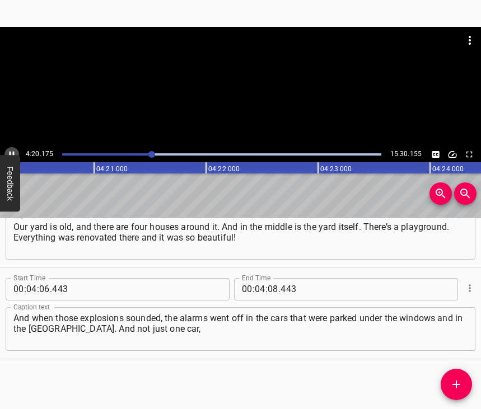
click at [14, 152] on icon "Play/Pause" at bounding box center [12, 154] width 5 height 6
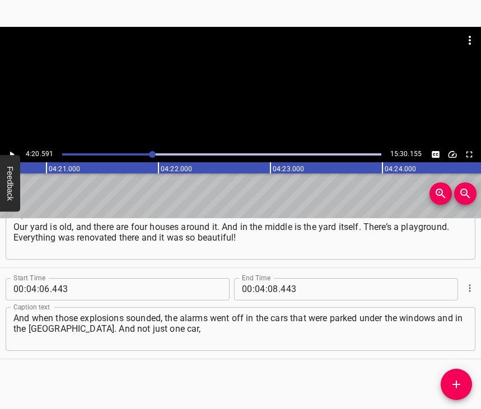
scroll to position [0, 29194]
click at [271, 283] on input "number" at bounding box center [273, 289] width 11 height 22
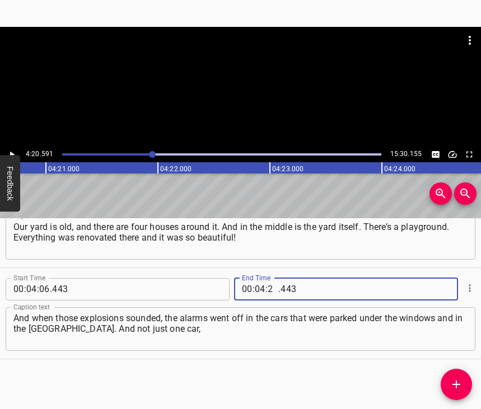
type input "20"
type input "591"
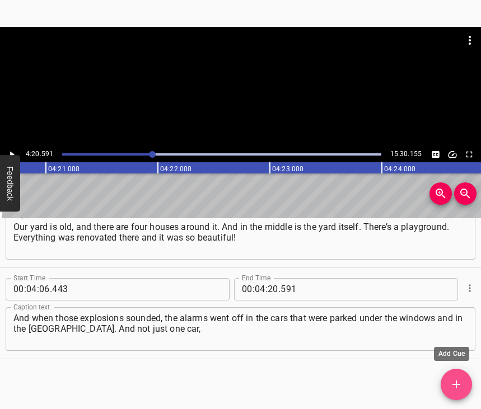
click at [459, 385] on icon "Add Cue" at bounding box center [457, 385] width 8 height 8
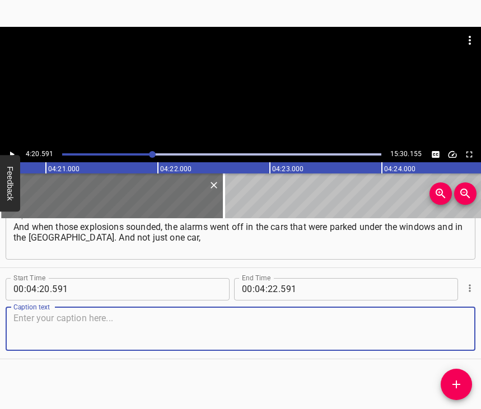
scroll to position [1475, 0]
click at [435, 329] on textarea at bounding box center [240, 329] width 454 height 32
click at [58, 325] on textarea at bounding box center [240, 329] width 454 height 32
paste textarea "but almost all of them at once. There was such a commotion! I jumped up and I s…"
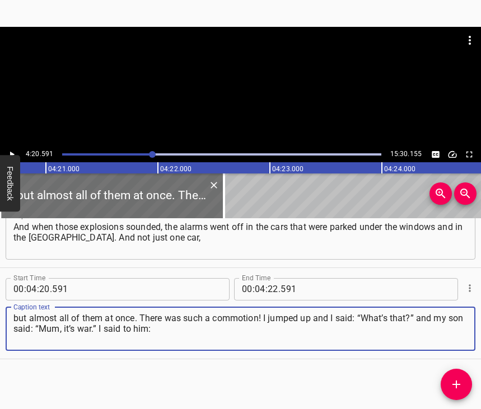
type textarea "but almost all of them at once. There was such a commotion! I jumped up and I s…"
click at [11, 151] on icon "Play/Pause" at bounding box center [12, 155] width 10 height 10
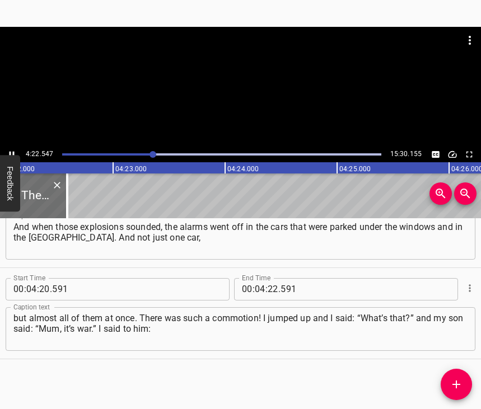
scroll to position [0, 29395]
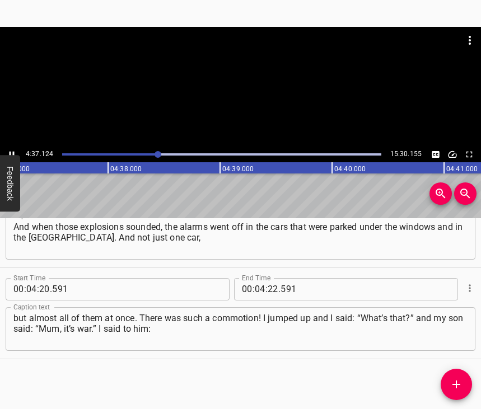
click at [13, 150] on icon "Play/Pause" at bounding box center [12, 155] width 10 height 10
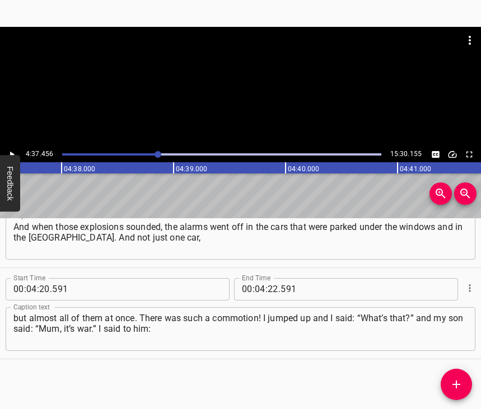
scroll to position [0, 31084]
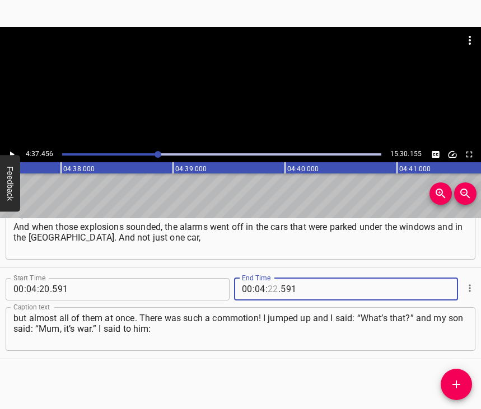
click at [271, 278] on input "number" at bounding box center [273, 289] width 11 height 22
type input "37"
type input "456"
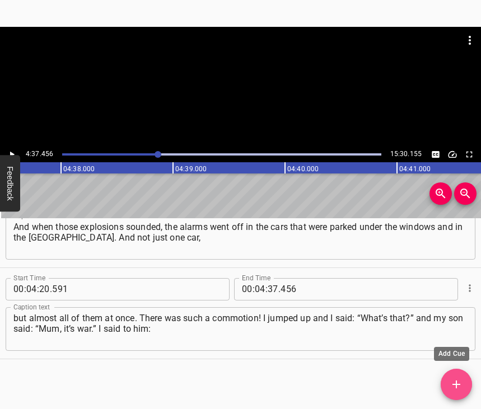
click at [445, 383] on span "Add Cue" at bounding box center [456, 384] width 31 height 13
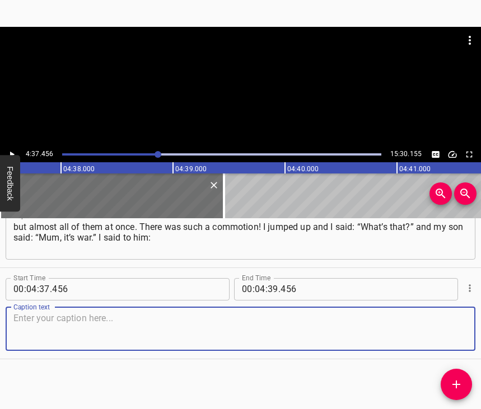
scroll to position [1576, 0]
click at [442, 336] on textarea at bounding box center [240, 329] width 454 height 32
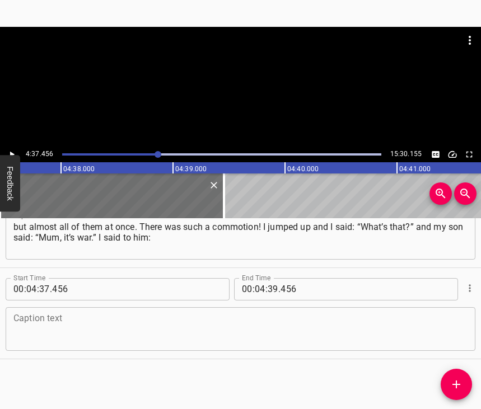
click at [41, 314] on textarea at bounding box center [240, 329] width 454 height 32
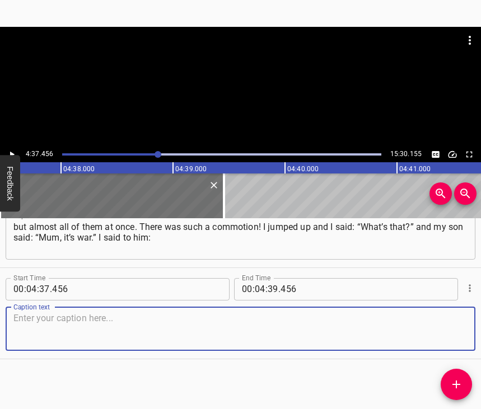
paste textarea "“What do you mean, war?! It can’t be!” – “I warned you, but you didn’t believe …"
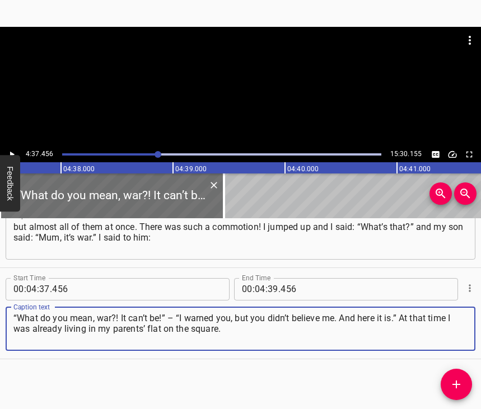
type textarea "“What do you mean, war?! It can’t be!” – “I warned you, but you didn’t believe …"
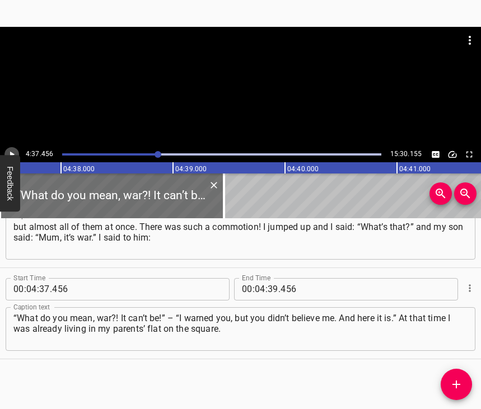
click at [13, 153] on icon "Play/Pause" at bounding box center [12, 155] width 10 height 10
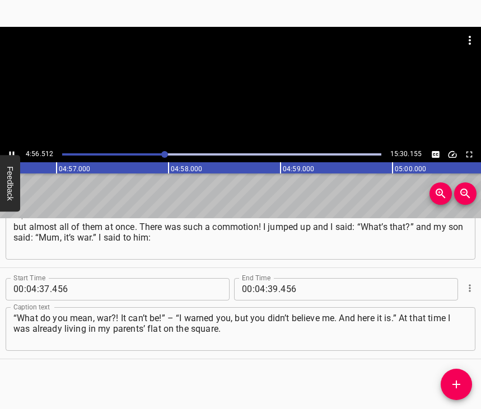
click at [13, 151] on icon "Play/Pause" at bounding box center [12, 155] width 10 height 10
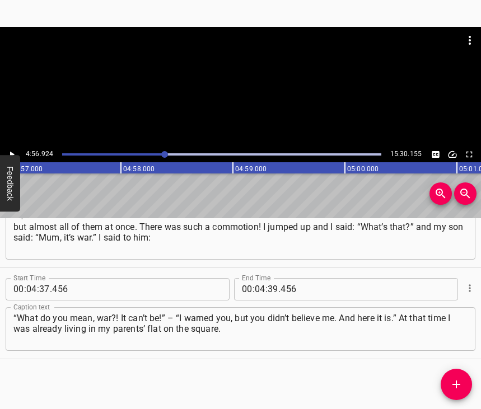
click at [13, 151] on icon "Play/Pause" at bounding box center [12, 155] width 10 height 10
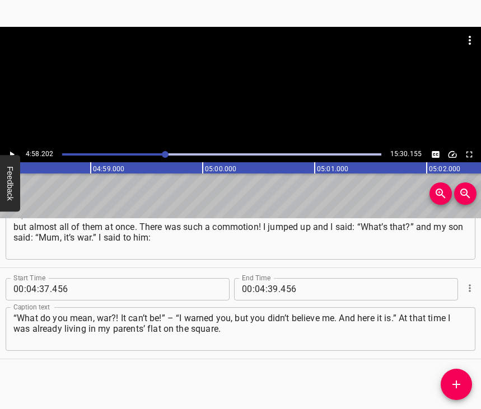
scroll to position [0, 33408]
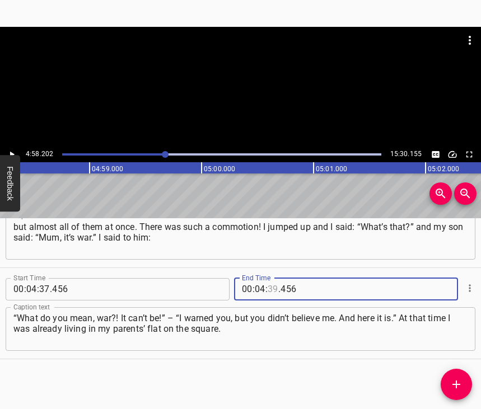
click at [269, 278] on input "number" at bounding box center [273, 289] width 11 height 22
type input "58"
type input "202"
click at [459, 387] on icon "Add Cue" at bounding box center [456, 384] width 13 height 13
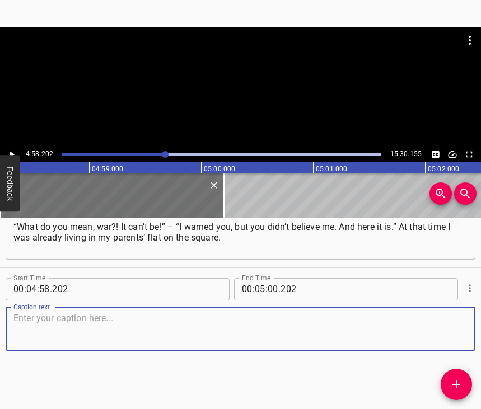
scroll to position [1677, 0]
drag, startPoint x: 452, startPoint y: 333, endPoint x: 477, endPoint y: 323, distance: 26.9
click at [456, 332] on textarea at bounding box center [240, 329] width 454 height 32
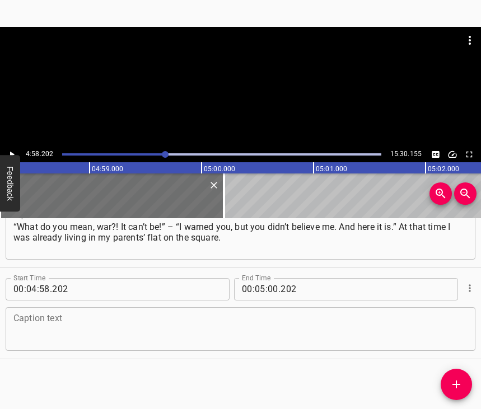
click at [36, 338] on textarea at bounding box center [240, 329] width 454 height 32
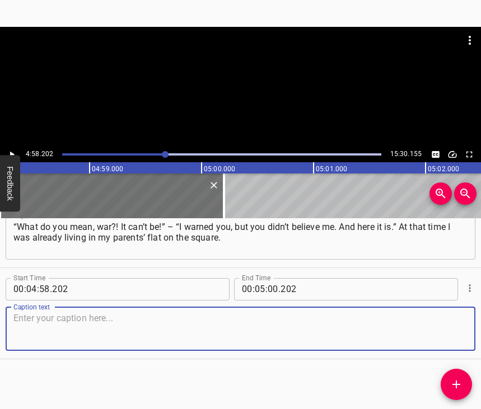
paste textarea "My mum died in [DATE], and the flat became mine. The children lived separately.…"
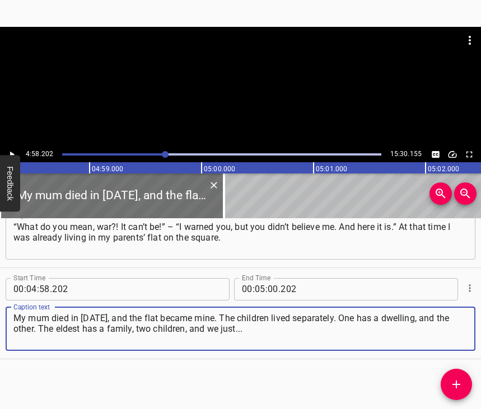
type textarea "My mum died in [DATE], and the flat became mine. The children lived separately.…"
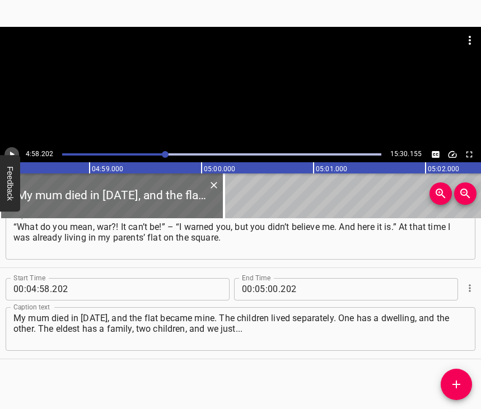
click at [15, 152] on icon "Play/Pause" at bounding box center [12, 155] width 10 height 10
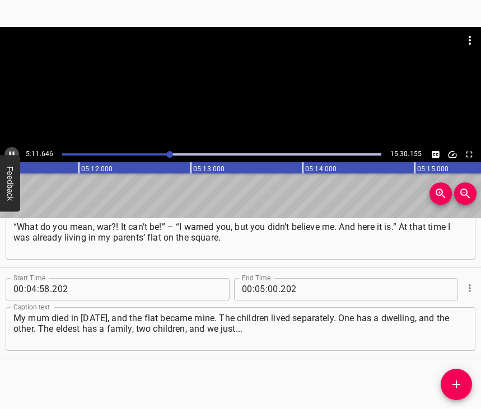
click at [11, 150] on icon "Play/Pause" at bounding box center [12, 155] width 10 height 10
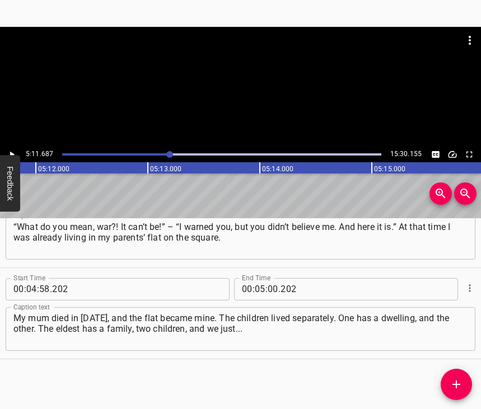
scroll to position [0, 34918]
click at [9, 151] on icon "Play/Pause" at bounding box center [12, 155] width 10 height 10
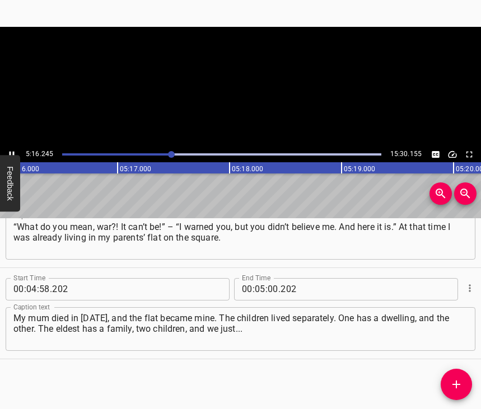
click at [9, 151] on icon "Play/Pause" at bounding box center [12, 155] width 10 height 10
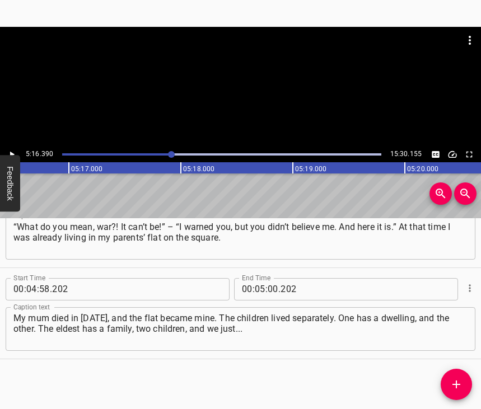
click at [9, 151] on icon "Play/Pause" at bounding box center [12, 155] width 10 height 10
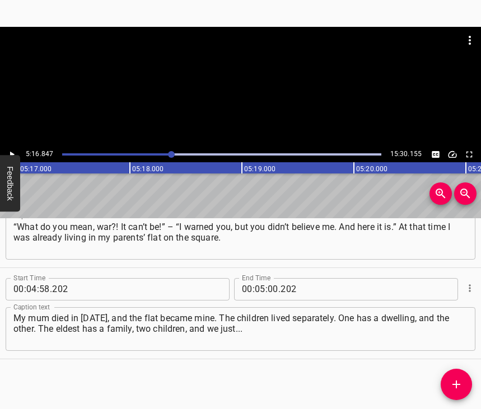
scroll to position [0, 35496]
click at [272, 279] on input "number" at bounding box center [273, 289] width 11 height 22
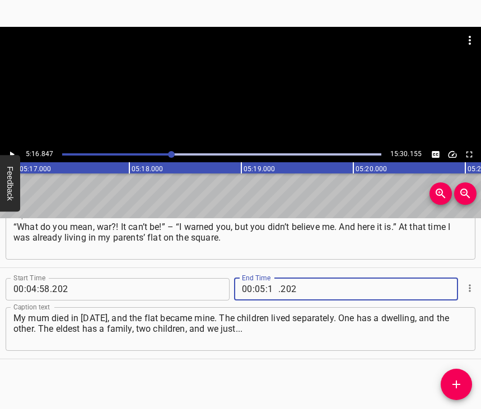
type input "16"
type input "847"
click at [450, 385] on icon "Add Cue" at bounding box center [456, 384] width 13 height 13
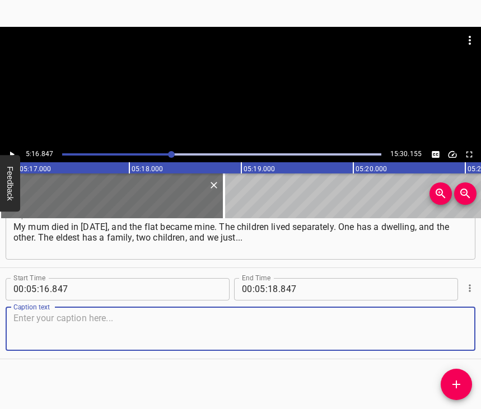
scroll to position [1777, 0]
click at [439, 324] on textarea at bounding box center [240, 329] width 454 height 32
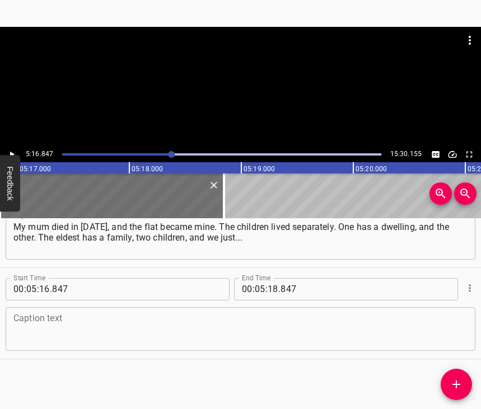
click at [129, 313] on textarea at bounding box center [240, 329] width 454 height 32
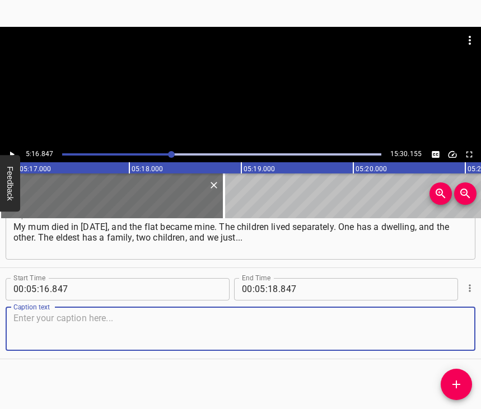
paste textarea "I’m running around the flat and I don’t know what to do. And my son says: “Mum,…"
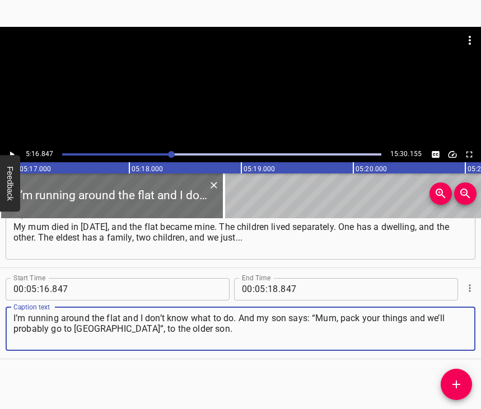
type textarea "I’m running around the flat and I don’t know what to do. And my son says: “Mum,…"
click at [18, 151] on div "5:16.847 15:30.155" at bounding box center [240, 155] width 481 height 16
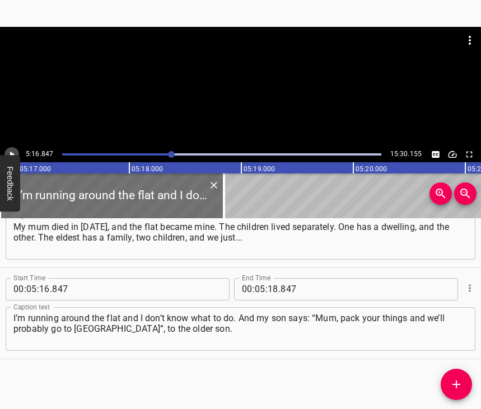
click at [15, 151] on icon "Play/Pause" at bounding box center [12, 155] width 10 height 10
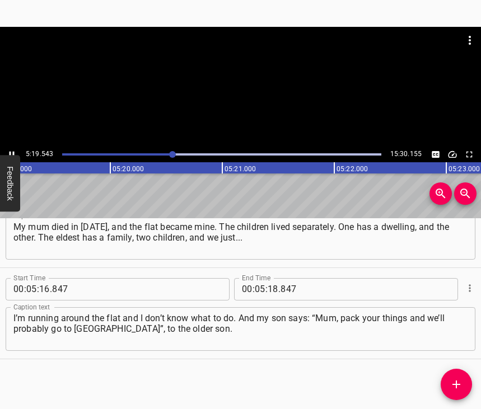
scroll to position [0, 35745]
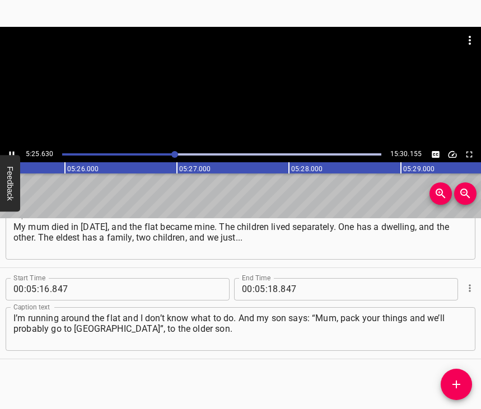
click at [14, 151] on icon "Play/Pause" at bounding box center [12, 155] width 10 height 10
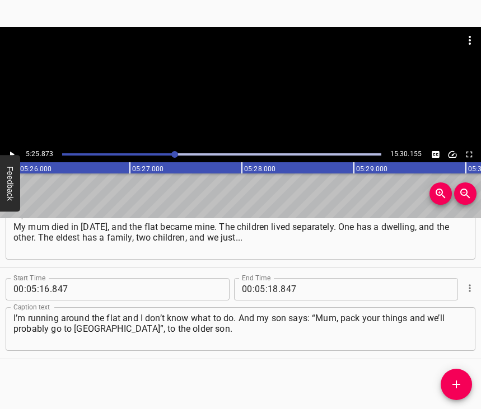
scroll to position [0, 36508]
click at [269, 281] on input "number" at bounding box center [273, 289] width 11 height 22
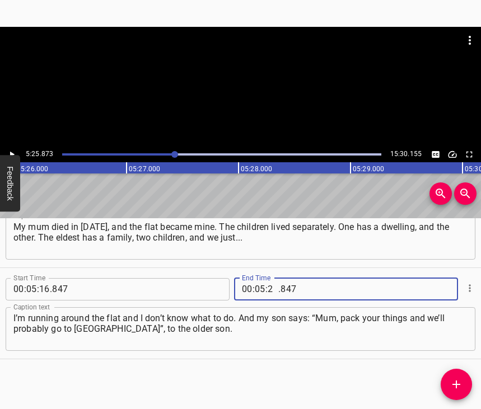
type input "25"
type input "873"
click at [460, 383] on icon "Add Cue" at bounding box center [456, 384] width 13 height 13
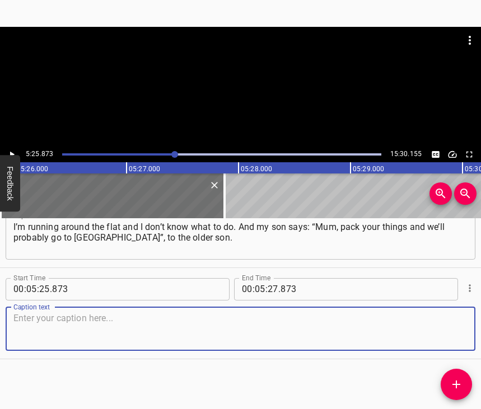
scroll to position [1878, 0]
drag, startPoint x: 451, startPoint y: 335, endPoint x: 471, endPoint y: 328, distance: 20.2
click at [451, 334] on textarea at bounding box center [240, 329] width 454 height 32
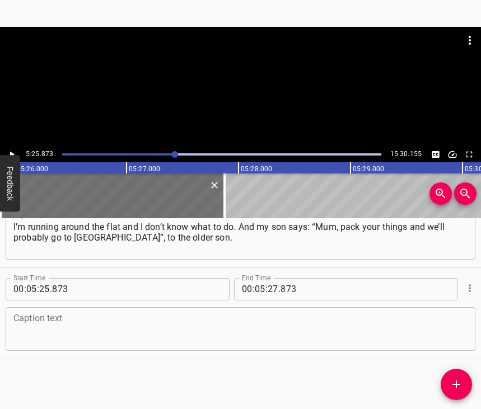
click at [36, 323] on textarea at bounding box center [240, 329] width 454 height 32
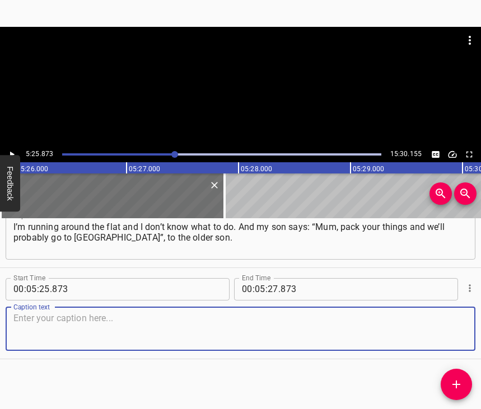
paste textarea "Nobody knew anything and didn’t understand what to do. We travelled a bit that …"
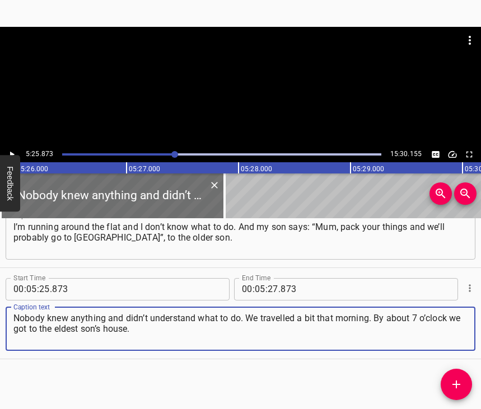
type textarea "Nobody knew anything and didn’t understand what to do. We travelled a bit that …"
click at [11, 151] on icon "Play/Pause" at bounding box center [12, 155] width 10 height 10
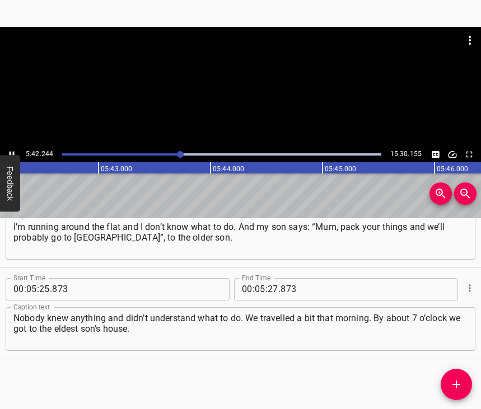
click at [13, 150] on icon "Play/Pause" at bounding box center [12, 155] width 10 height 10
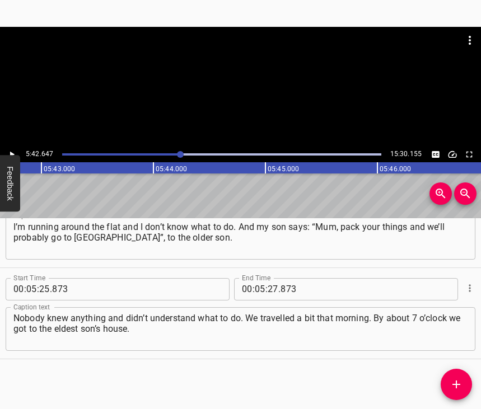
scroll to position [0, 38387]
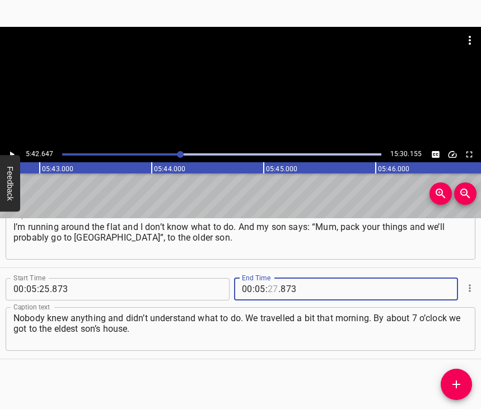
click at [268, 278] on input "number" at bounding box center [273, 289] width 11 height 22
type input "42"
type input "647"
click at [451, 388] on icon "Add Cue" at bounding box center [456, 384] width 13 height 13
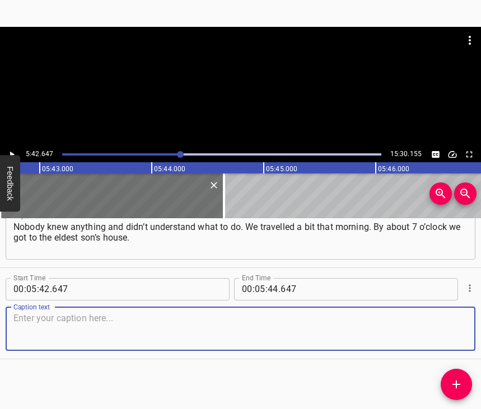
scroll to position [1979, 0]
click at [449, 334] on textarea at bounding box center [240, 329] width 454 height 32
click at [76, 323] on textarea at bounding box center [240, 329] width 454 height 32
paste textarea "The children were still asleep – it was either 07:00 or 06:30 – and nobody dist…"
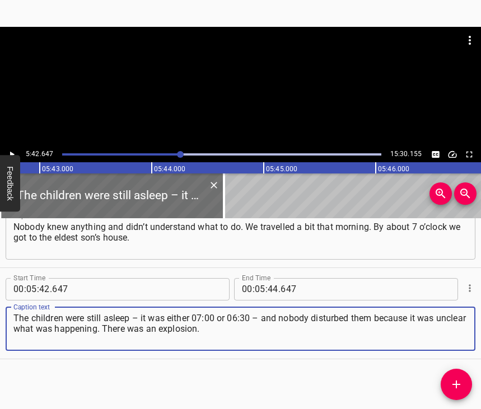
type textarea "The children were still asleep – it was either 07:00 or 06:30 – and nobody dist…"
click at [12, 155] on icon "Play/Pause" at bounding box center [12, 154] width 4 height 6
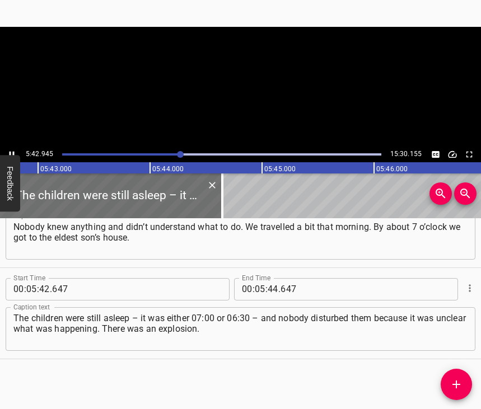
scroll to position [0, 38418]
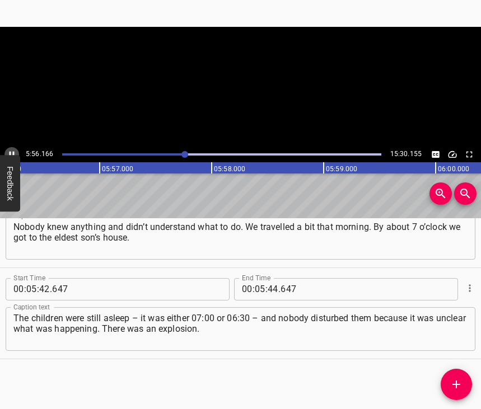
click at [11, 153] on icon "Play/Pause" at bounding box center [12, 154] width 5 height 6
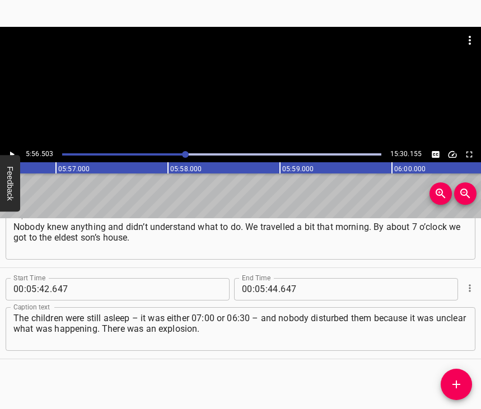
click at [11, 153] on icon "Play/Pause" at bounding box center [12, 154] width 4 height 6
click at [11, 153] on icon "Play/Pause" at bounding box center [12, 154] width 5 height 6
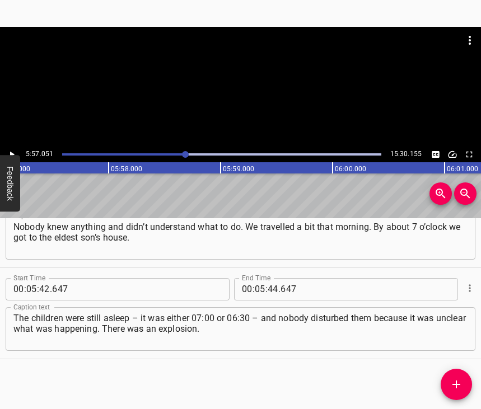
scroll to position [0, 40001]
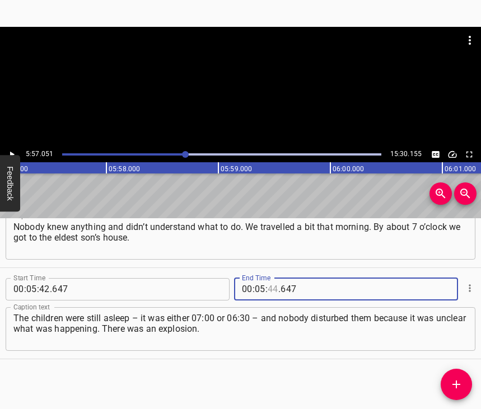
click at [268, 281] on input "number" at bounding box center [273, 289] width 11 height 22
type input "57"
type input "051"
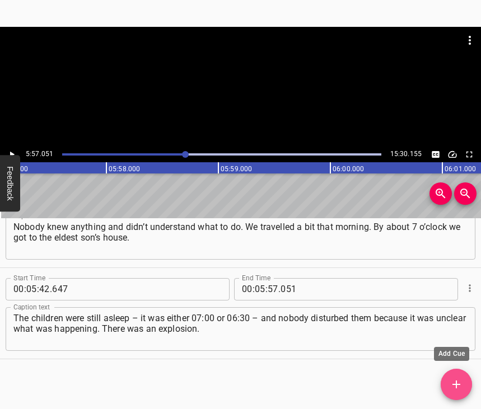
click at [456, 380] on icon "Add Cue" at bounding box center [456, 384] width 13 height 13
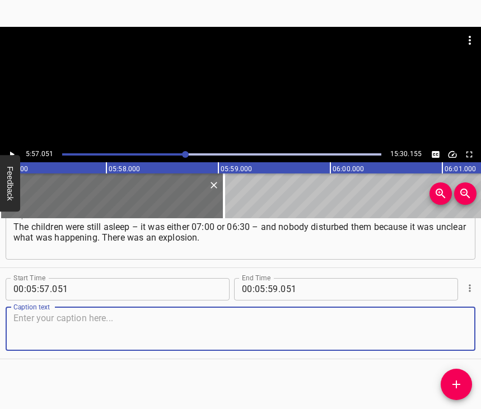
scroll to position [2080, 0]
click at [446, 330] on textarea at bounding box center [240, 329] width 454 height 32
click at [36, 322] on textarea at bounding box center [240, 329] width 454 height 32
paste textarea "My son has a house on [GEOGRAPHIC_DATA], and there was an explosion. They start…"
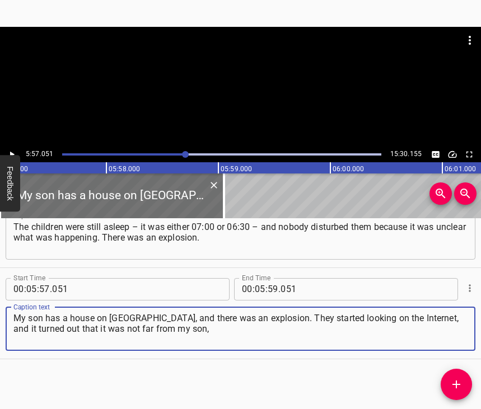
type textarea "My son has a house on [GEOGRAPHIC_DATA], and there was an explosion. They start…"
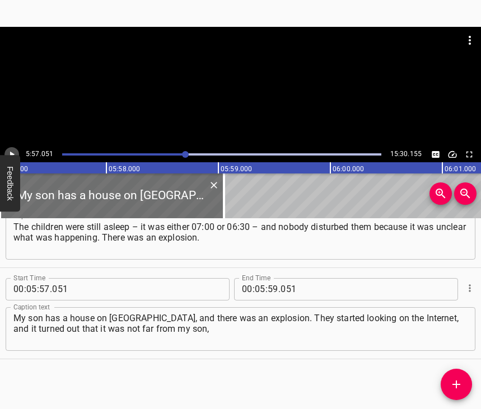
click at [11, 152] on icon "Play/Pause" at bounding box center [12, 155] width 10 height 10
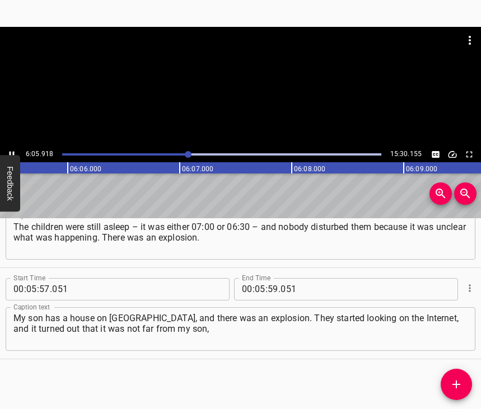
scroll to position [0, 40950]
click at [11, 152] on icon "Play/Pause" at bounding box center [12, 155] width 10 height 10
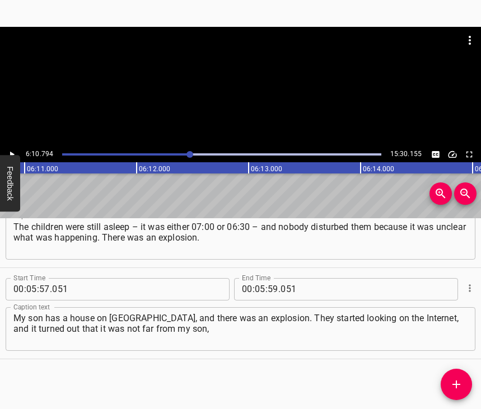
scroll to position [0, 41540]
click at [255, 279] on input "number" at bounding box center [260, 289] width 11 height 22
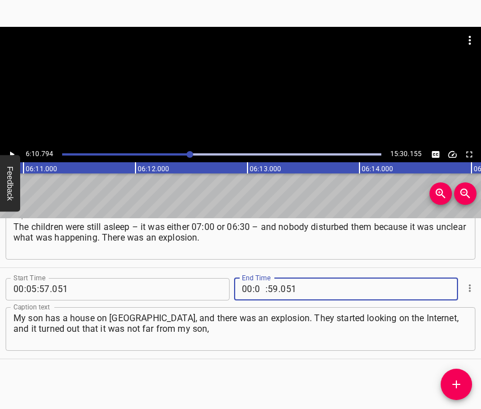
type input "06"
type input "10"
type input "794"
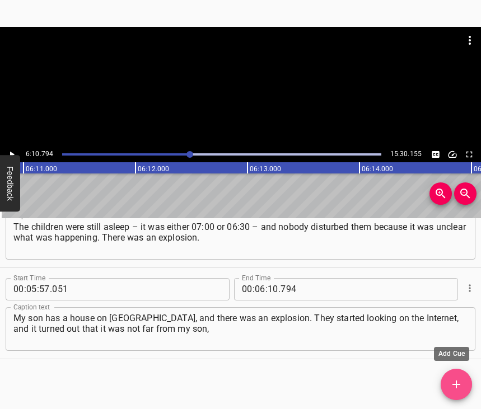
click at [456, 387] on icon "Add Cue" at bounding box center [457, 385] width 8 height 8
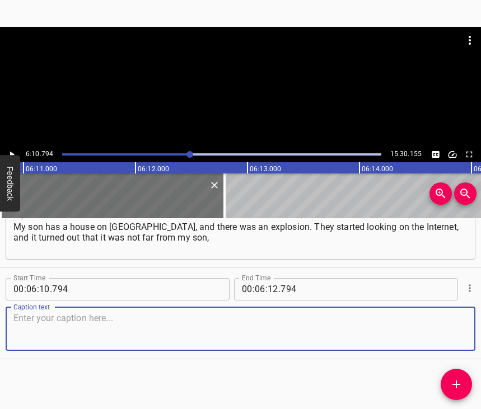
scroll to position [2181, 0]
click at [442, 327] on textarea at bounding box center [240, 329] width 454 height 32
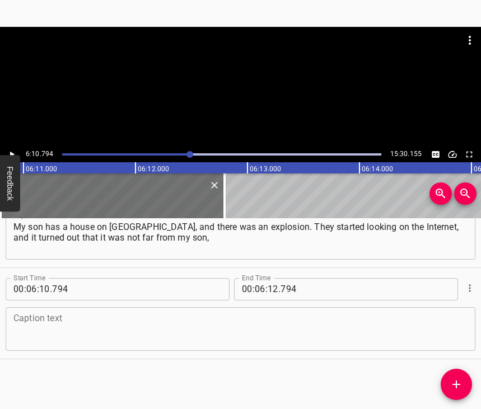
click at [28, 313] on textarea at bounding box center [240, 329] width 454 height 32
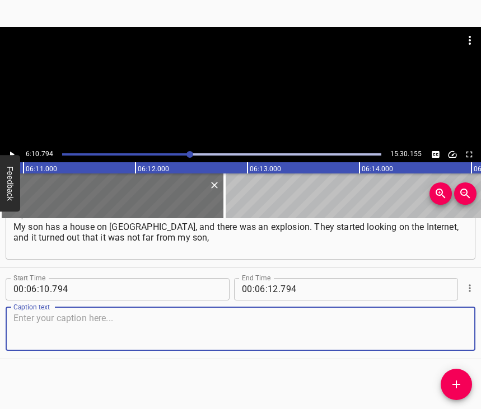
paste textarea "from his house. Then they went outside to see what was going on, and there was …"
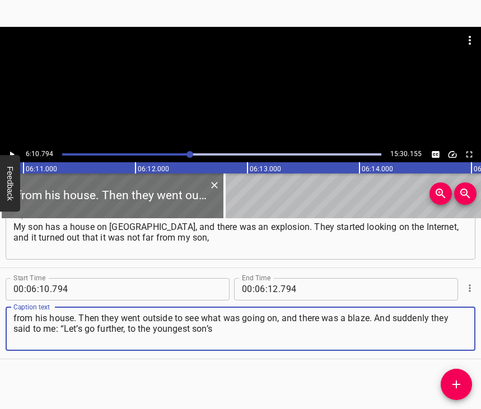
type textarea "from his house. Then they went outside to see what was going on, and there was …"
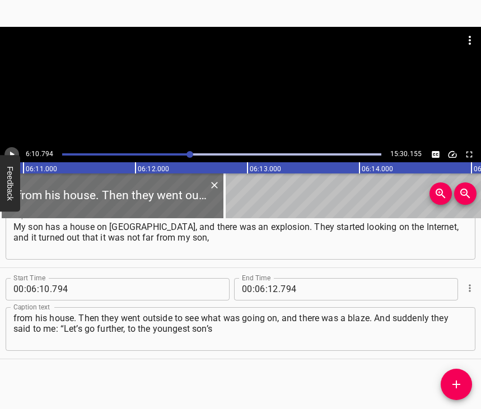
click at [10, 153] on icon "Play/Pause" at bounding box center [12, 154] width 4 height 6
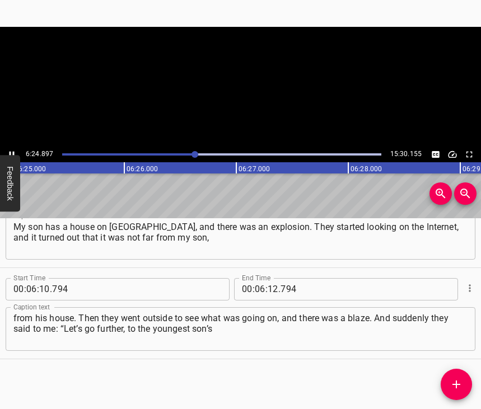
click at [11, 153] on icon "Play/Pause" at bounding box center [12, 155] width 10 height 10
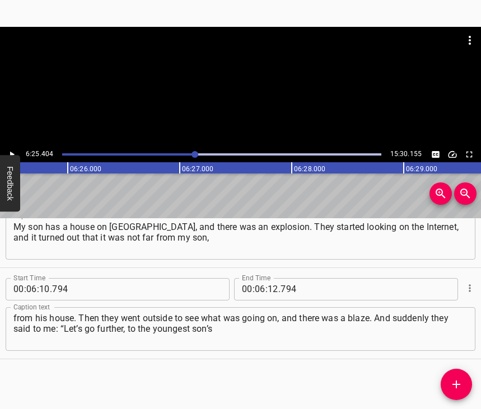
scroll to position [0, 43177]
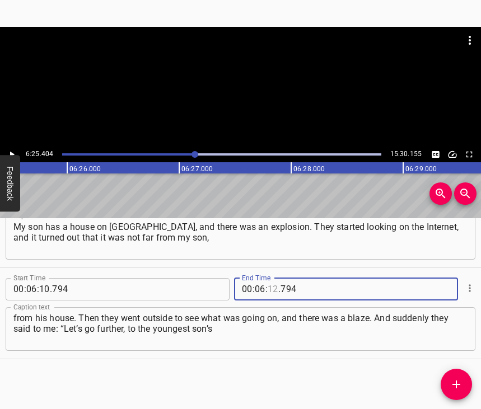
click at [268, 278] on input "number" at bounding box center [273, 289] width 11 height 22
type input "25"
type input "404"
click at [457, 382] on icon "Add Cue" at bounding box center [457, 385] width 8 height 8
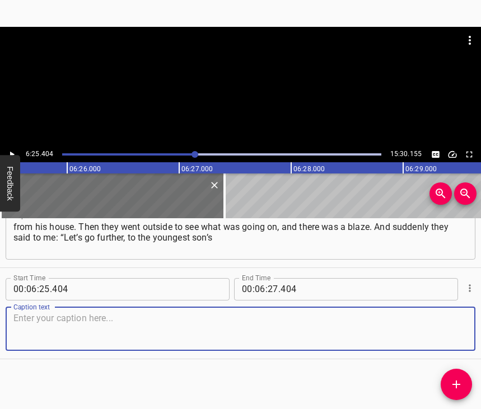
scroll to position [2282, 0]
drag, startPoint x: 435, startPoint y: 320, endPoint x: 479, endPoint y: 305, distance: 46.2
click at [436, 319] on textarea at bounding box center [240, 329] width 454 height 32
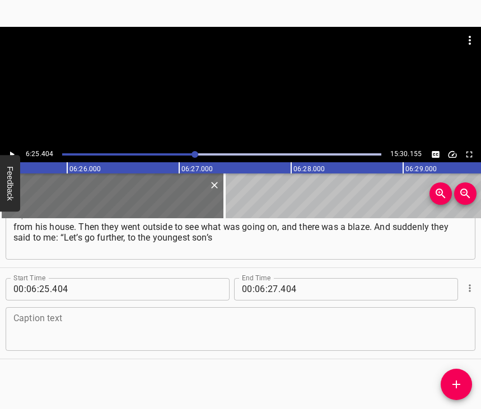
click at [85, 315] on textarea at bounding box center [240, 329] width 454 height 32
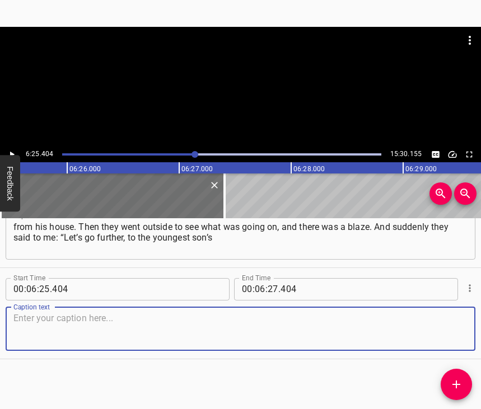
paste textarea "place in the 23rd microdistrict, in [GEOGRAPHIC_DATA]”. He lives there. That’s …"
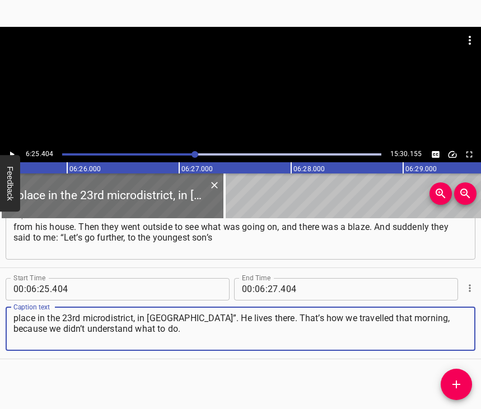
type textarea "place in the 23rd microdistrict, in [GEOGRAPHIC_DATA]”. He lives there. That’s …"
click at [12, 149] on button "Play/Pause" at bounding box center [11, 154] width 15 height 15
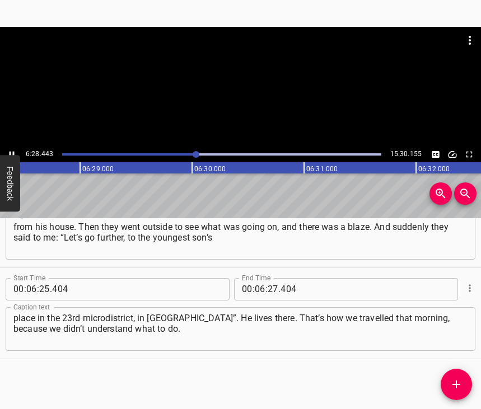
scroll to position [0, 43523]
click at [11, 151] on icon "Play/Pause" at bounding box center [12, 155] width 10 height 10
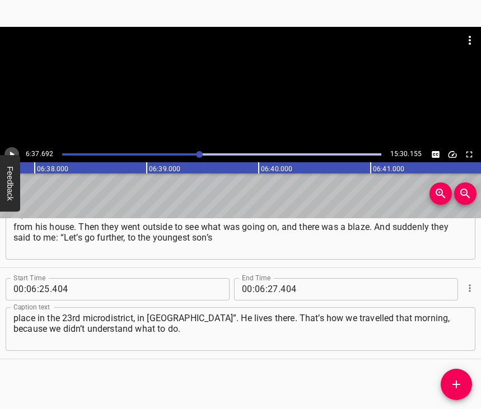
click at [11, 151] on icon "Play/Pause" at bounding box center [12, 155] width 10 height 10
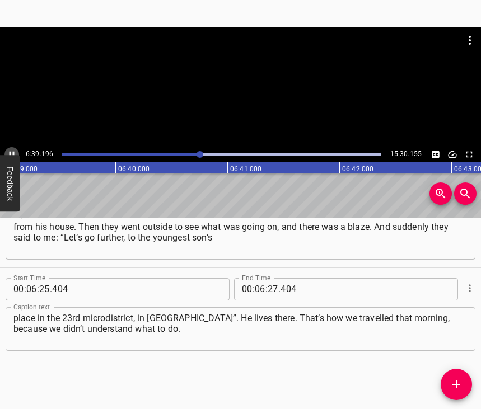
click at [11, 151] on icon "Play/Pause" at bounding box center [12, 155] width 10 height 10
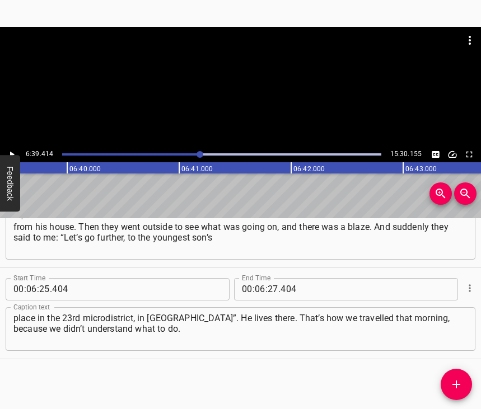
scroll to position [0, 44746]
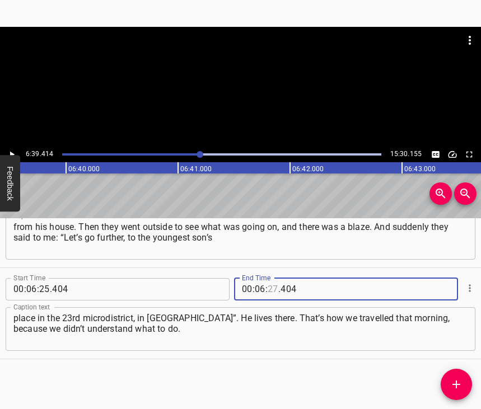
click at [270, 278] on input "number" at bounding box center [273, 289] width 11 height 22
type input "39"
type input "414"
click at [458, 383] on icon "Add Cue" at bounding box center [456, 384] width 13 height 13
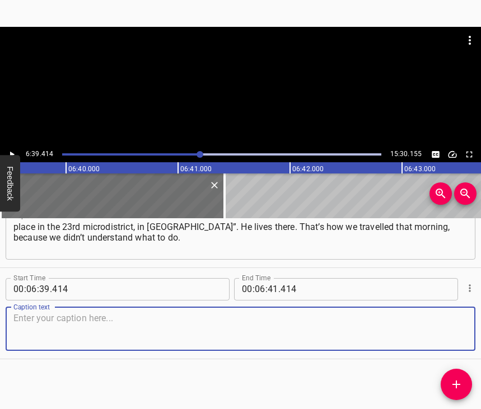
scroll to position [2382, 0]
drag, startPoint x: 444, startPoint y: 325, endPoint x: 480, endPoint y: 323, distance: 35.9
click at [444, 325] on textarea at bounding box center [240, 329] width 454 height 32
click at [54, 314] on textarea at bounding box center [240, 329] width 454 height 32
paste textarea "We went to my youngest son’s house. He also has his own house. I said: “[PERSON…"
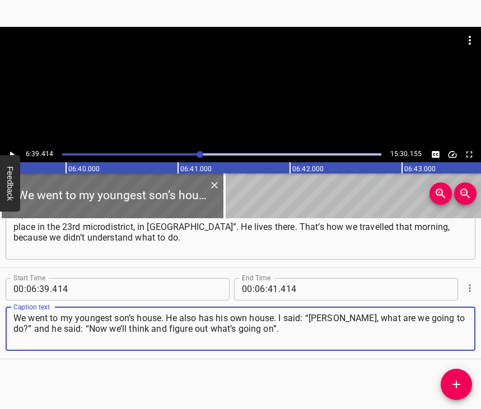
type textarea "We went to my youngest son’s house. He also has his own house. I said: “[PERSON…"
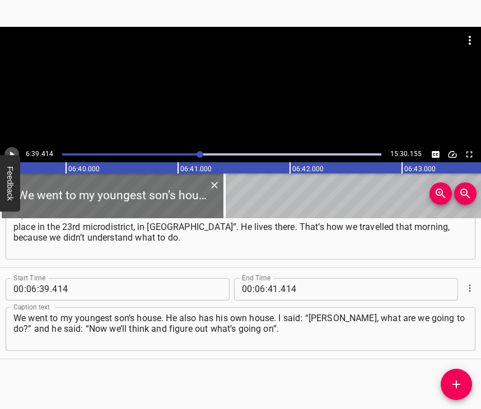
click at [13, 153] on icon "Play/Pause" at bounding box center [12, 155] width 10 height 10
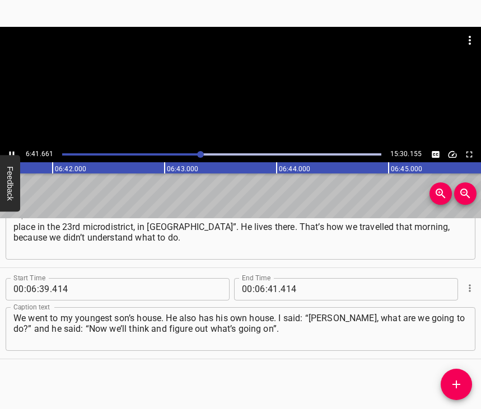
scroll to position [0, 44997]
click at [13, 153] on icon "Play/Pause" at bounding box center [12, 154] width 5 height 6
click at [13, 153] on icon "Play/Pause" at bounding box center [12, 154] width 4 height 6
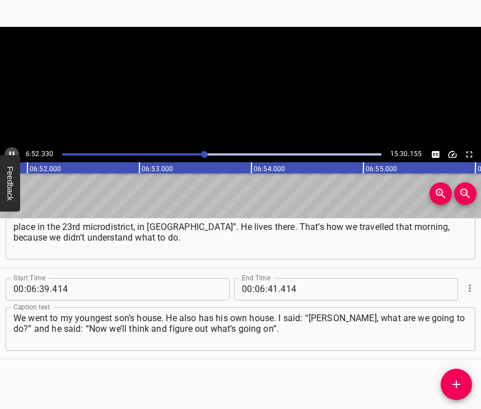
click at [13, 153] on icon "Play/Pause" at bounding box center [12, 154] width 5 height 6
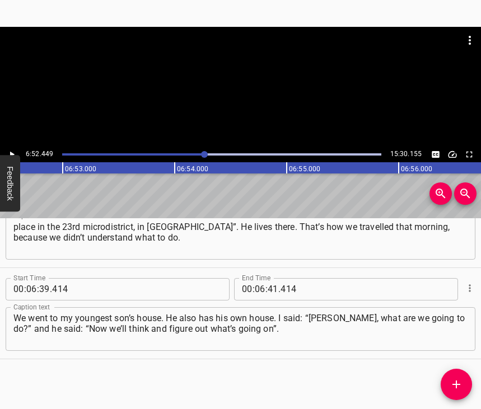
scroll to position [0, 46207]
click at [270, 278] on input "number" at bounding box center [273, 289] width 11 height 22
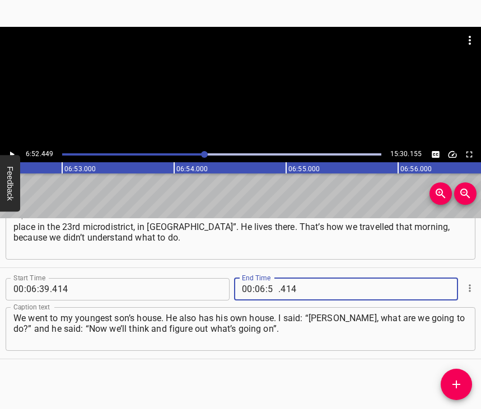
type input "52"
type input "449"
click at [459, 380] on icon "Add Cue" at bounding box center [456, 384] width 13 height 13
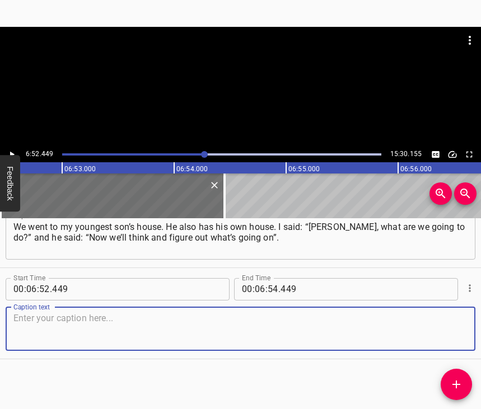
scroll to position [2483, 0]
click at [437, 323] on textarea at bounding box center [240, 329] width 454 height 32
click at [77, 313] on textarea at bounding box center [240, 329] width 454 height 32
paste textarea "He had a friend, I think, in the Territorial Defence Forces. My son caught the …"
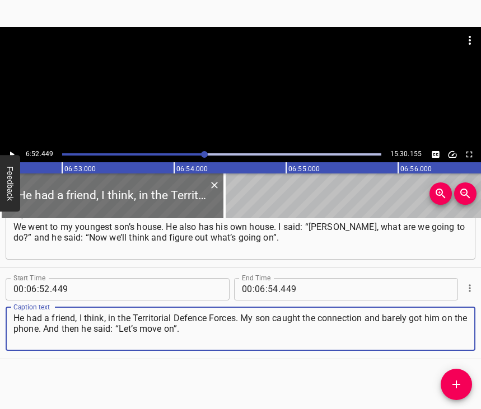
type textarea "He had a friend, I think, in the Territorial Defence Forces. My son caught the …"
click at [11, 152] on icon "Play/Pause" at bounding box center [12, 155] width 10 height 10
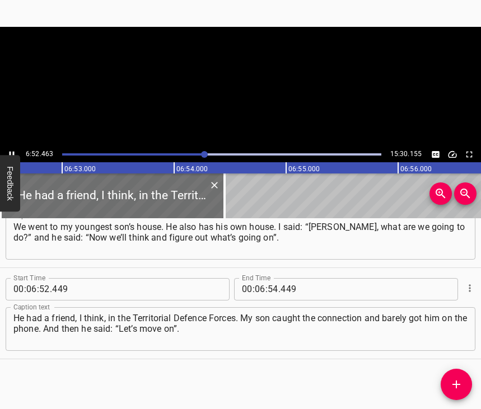
scroll to position [0, 46207]
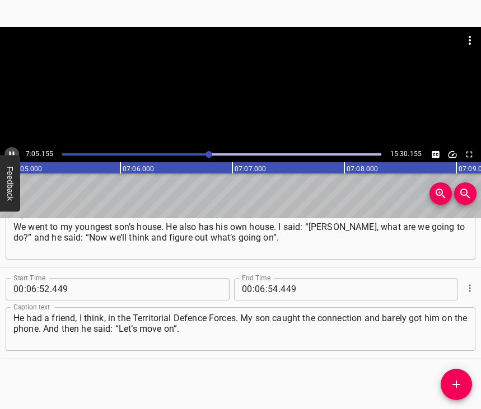
click at [13, 152] on icon "Play/Pause" at bounding box center [12, 154] width 5 height 6
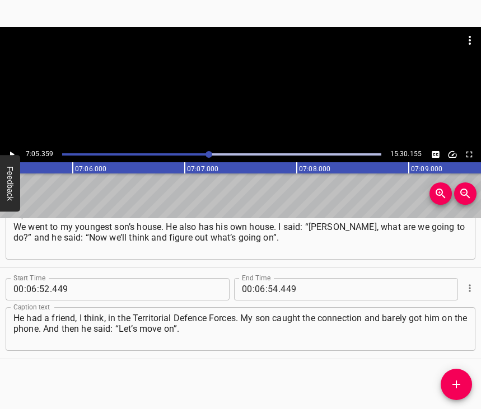
scroll to position [0, 47653]
click at [255, 278] on input "number" at bounding box center [260, 289] width 11 height 22
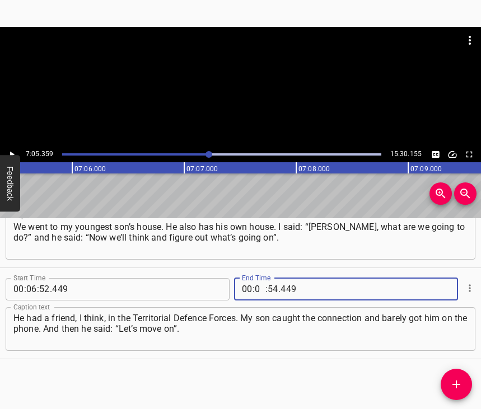
type input "07"
type input "05"
type input "359"
click at [454, 387] on icon "Add Cue" at bounding box center [456, 384] width 13 height 13
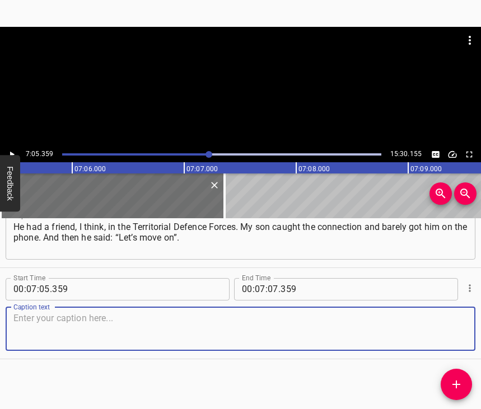
scroll to position [2584, 0]
drag, startPoint x: 445, startPoint y: 333, endPoint x: 452, endPoint y: 331, distance: 7.1
click at [446, 333] on textarea at bounding box center [240, 329] width 454 height 32
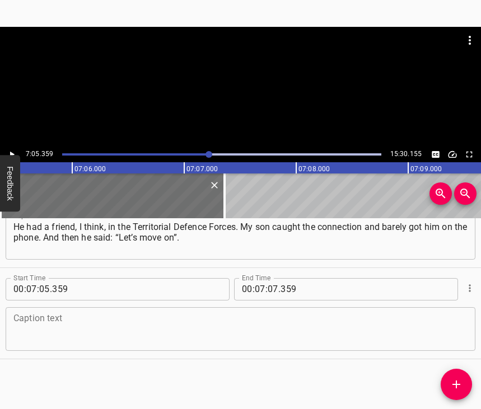
click at [35, 327] on textarea at bounding box center [240, 329] width 454 height 32
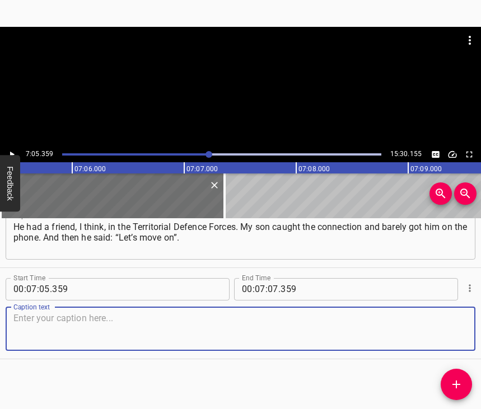
paste textarea "I’m very grateful to my sons for putting me in the car. We all drove out, and m…"
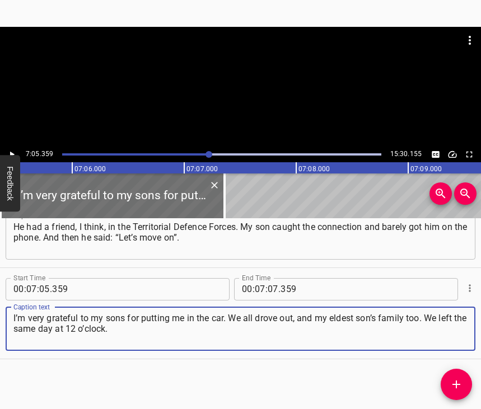
type textarea "I’m very grateful to my sons for putting me in the car. We all drove out, and m…"
click at [12, 153] on icon "Play/Pause" at bounding box center [12, 154] width 4 height 6
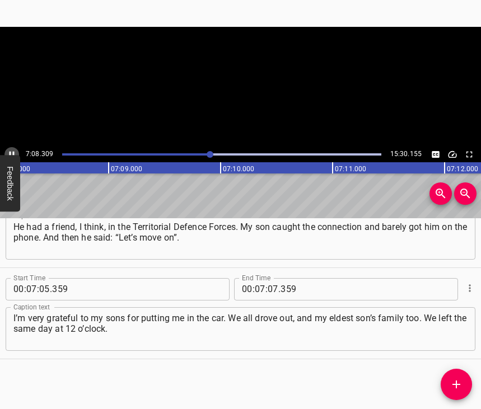
click at [12, 153] on icon "Play/Pause" at bounding box center [12, 155] width 10 height 10
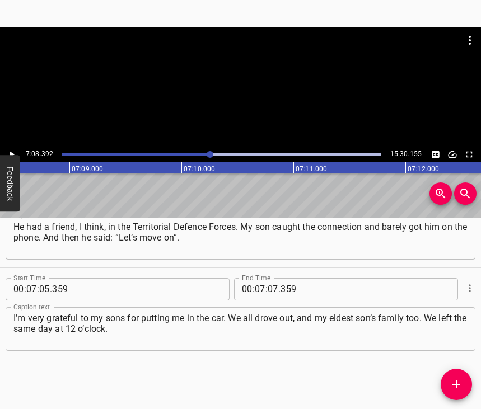
scroll to position [0, 47993]
click at [12, 153] on icon "Play/Pause" at bounding box center [12, 154] width 4 height 6
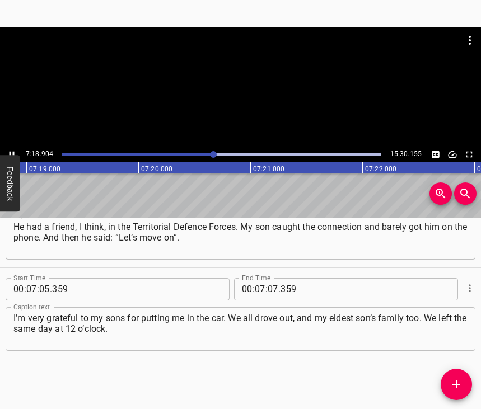
click at [12, 153] on icon "Play/Pause" at bounding box center [12, 155] width 10 height 10
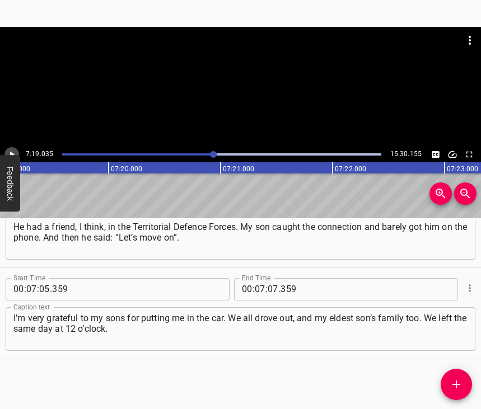
click at [12, 153] on icon "Play/Pause" at bounding box center [12, 154] width 4 height 6
click at [12, 153] on icon "Play/Pause" at bounding box center [12, 155] width 10 height 10
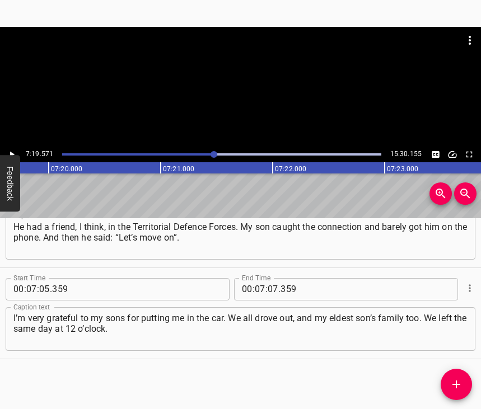
scroll to position [0, 49245]
click at [268, 278] on input "number" at bounding box center [273, 289] width 11 height 22
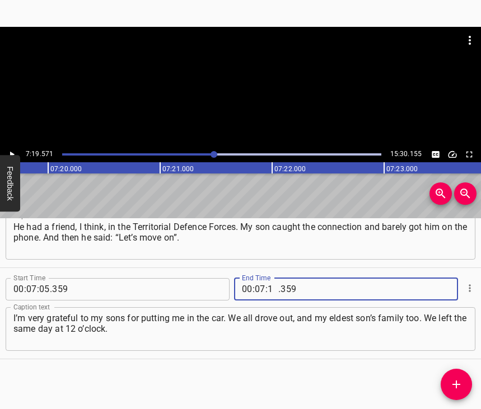
type input "19"
type input "571"
click at [457, 385] on icon "Add Cue" at bounding box center [457, 385] width 8 height 8
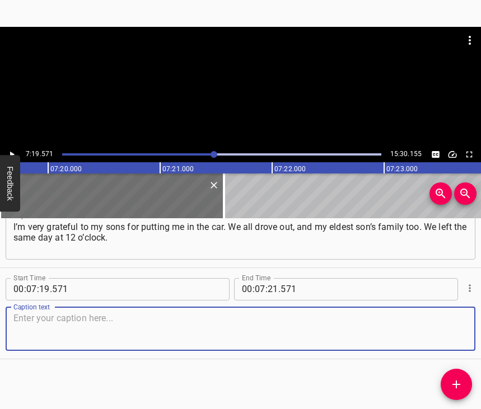
scroll to position [2685, 0]
drag, startPoint x: 442, startPoint y: 331, endPoint x: 448, endPoint y: 327, distance: 7.6
click at [441, 330] on textarea at bounding box center [240, 329] width 454 height 32
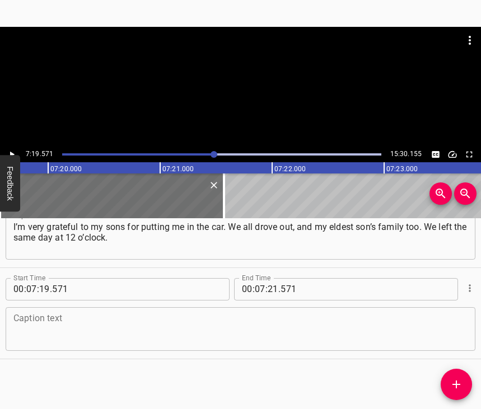
click at [47, 324] on textarea at bounding box center [240, 329] width 454 height 32
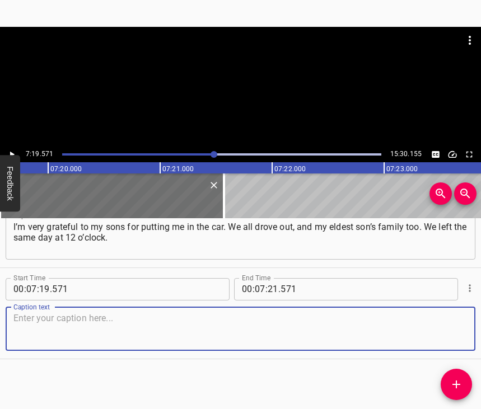
paste textarea "When we drove, there were already crowds of cars on the streets of the city. Wh…"
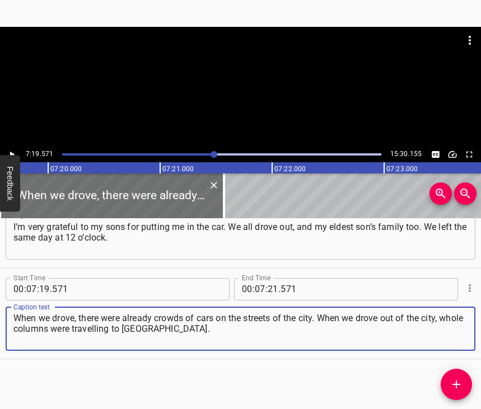
type textarea "When we drove, there were already crowds of cars on the streets of the city. Wh…"
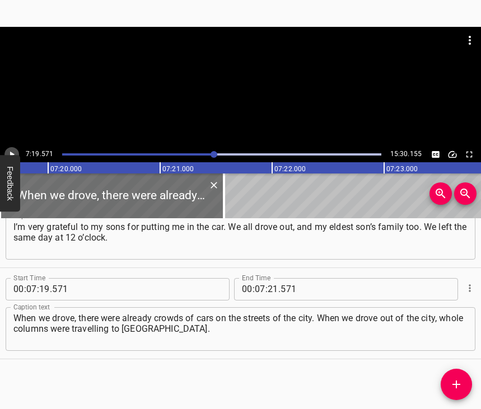
click at [16, 152] on icon "Play/Pause" at bounding box center [12, 155] width 10 height 10
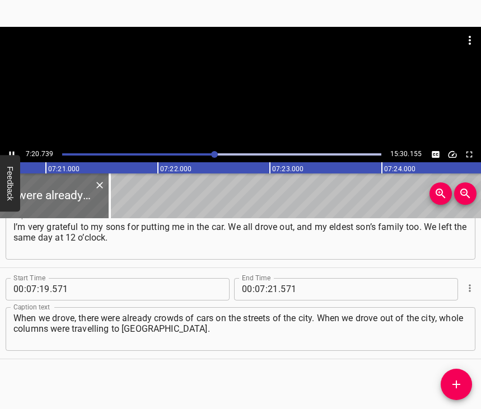
scroll to position [0, 49377]
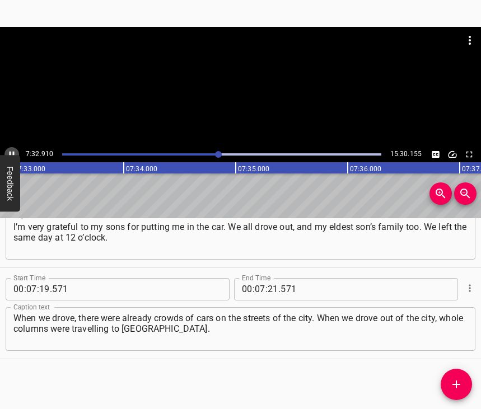
click at [12, 151] on icon "Play/Pause" at bounding box center [12, 155] width 10 height 10
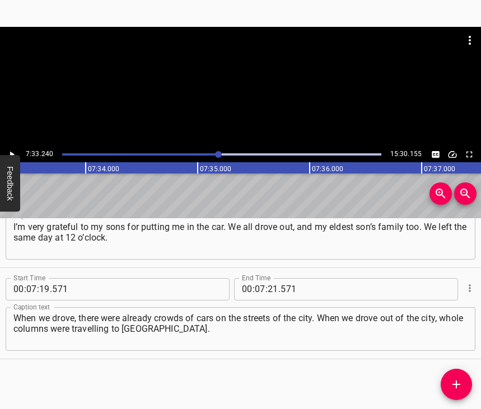
click at [12, 151] on icon "Play/Pause" at bounding box center [12, 155] width 10 height 10
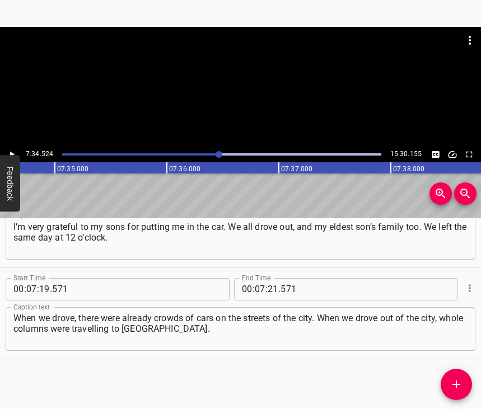
scroll to position [0, 50920]
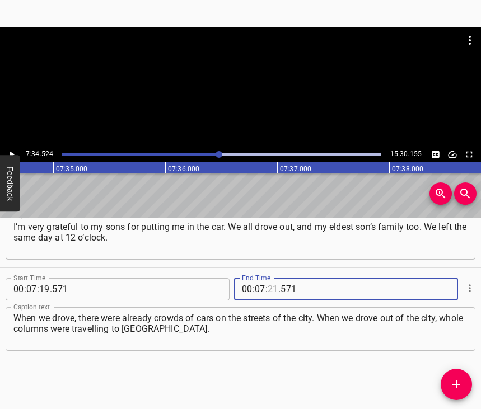
click at [268, 280] on input "number" at bounding box center [273, 289] width 11 height 22
type input "34"
type input "524"
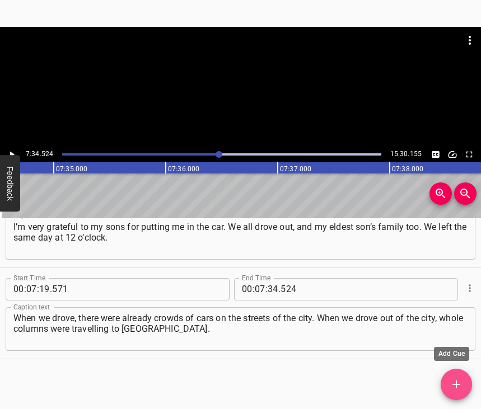
click at [459, 384] on icon "Add Cue" at bounding box center [457, 385] width 8 height 8
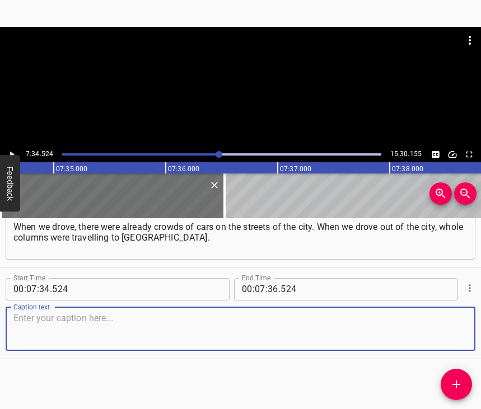
scroll to position [2786, 0]
click at [447, 327] on textarea at bounding box center [240, 329] width 454 height 32
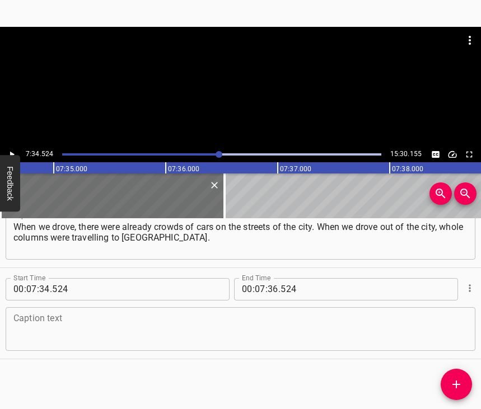
click at [96, 313] on textarea at bounding box center [240, 329] width 454 height 32
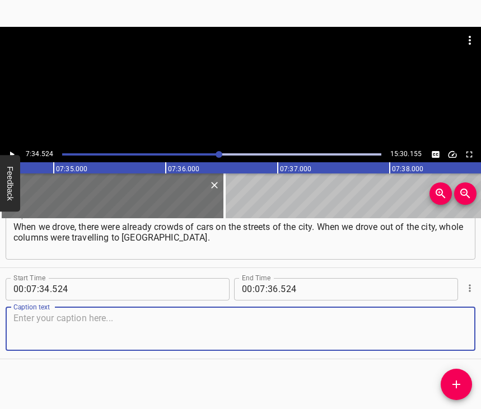
paste textarea "And I am grateful to my children that at least I didn’t see all this horror and…"
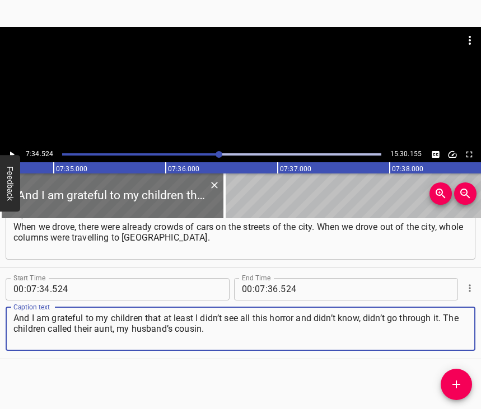
type textarea "And I am grateful to my children that at least I didn’t see all this horror and…"
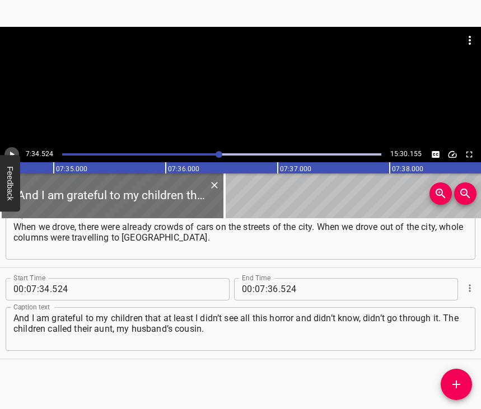
click at [13, 151] on icon "Play/Pause" at bounding box center [12, 155] width 10 height 10
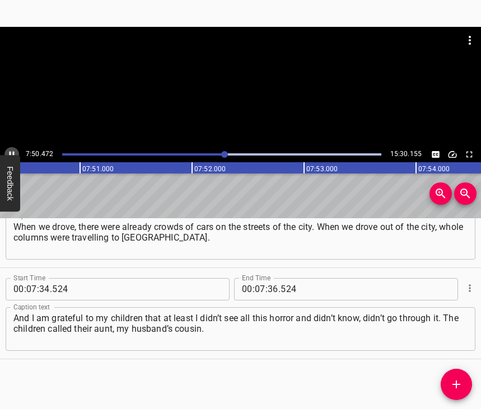
click at [11, 150] on icon "Play/Pause" at bounding box center [12, 155] width 10 height 10
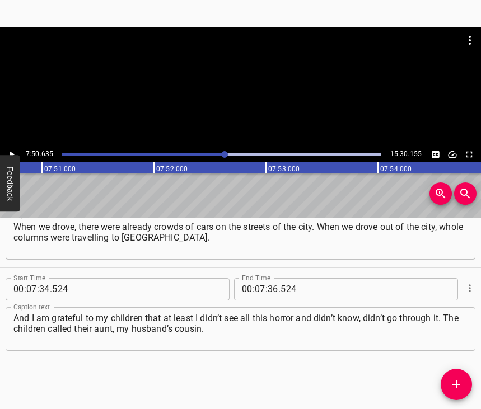
scroll to position [0, 52725]
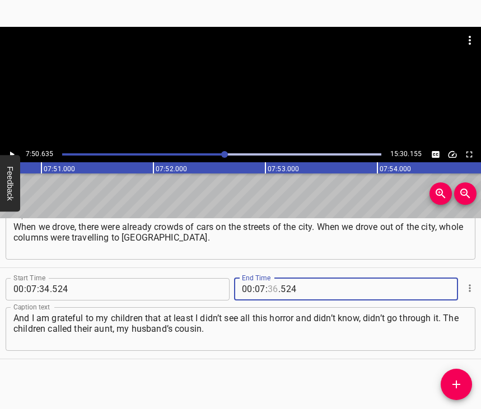
click at [269, 278] on input "number" at bounding box center [273, 289] width 11 height 22
type input "50"
type input "635"
click at [456, 383] on icon "Add Cue" at bounding box center [457, 385] width 8 height 8
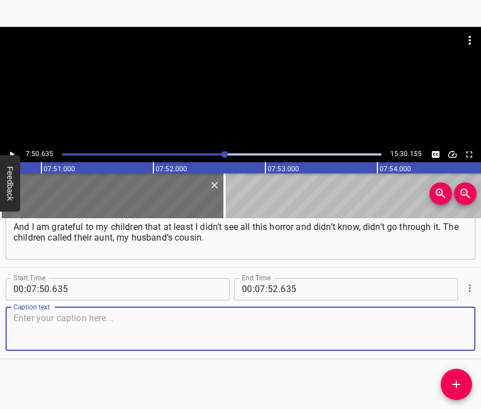
scroll to position [2886, 0]
drag, startPoint x: 450, startPoint y: 326, endPoint x: 479, endPoint y: 319, distance: 29.3
click at [462, 324] on textarea at bounding box center [240, 329] width 454 height 32
click at [28, 317] on textarea at bounding box center [240, 329] width 454 height 32
paste textarea "They have a house near [GEOGRAPHIC_DATA] in the village. It was just clear to u…"
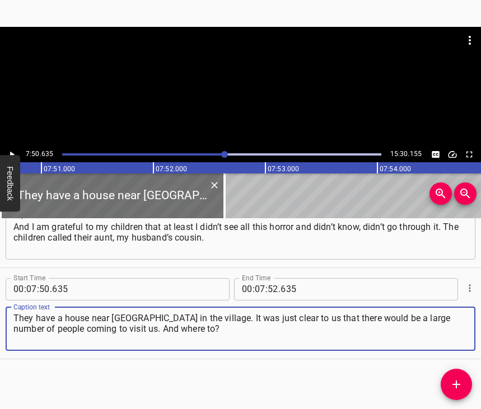
type textarea "They have a house near [GEOGRAPHIC_DATA] in the village. It was just clear to u…"
